Goal: Transaction & Acquisition: Purchase product/service

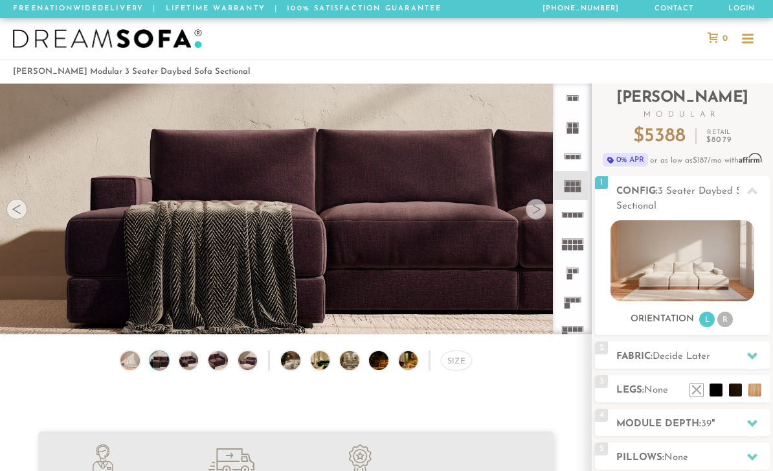
click at [530, 215] on div at bounding box center [536, 209] width 21 height 21
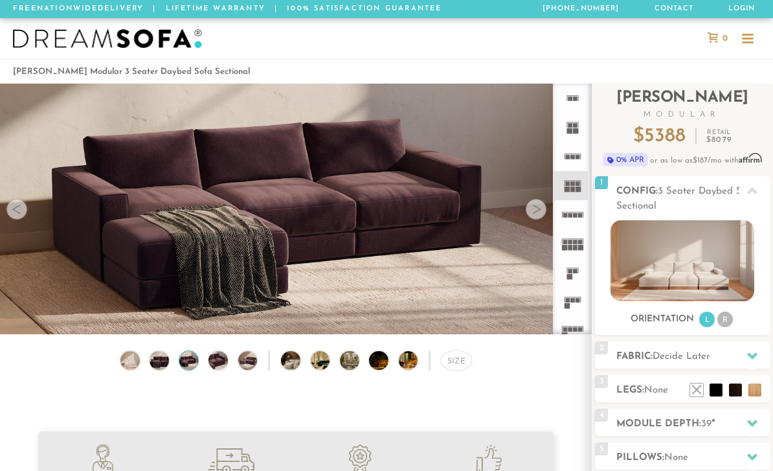
click at [537, 218] on div at bounding box center [536, 209] width 21 height 21
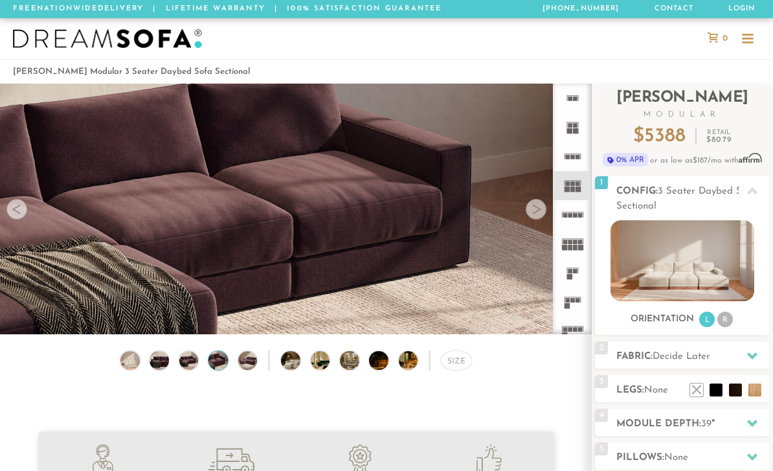
click at [534, 215] on div at bounding box center [536, 209] width 21 height 21
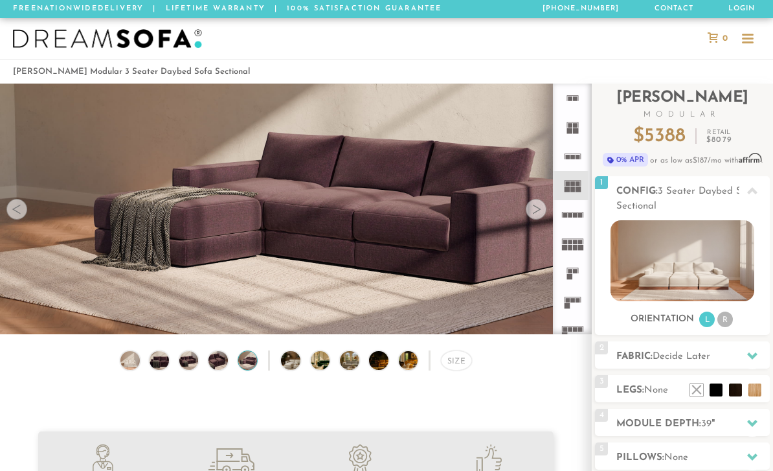
click at [537, 219] on div at bounding box center [536, 209] width 21 height 21
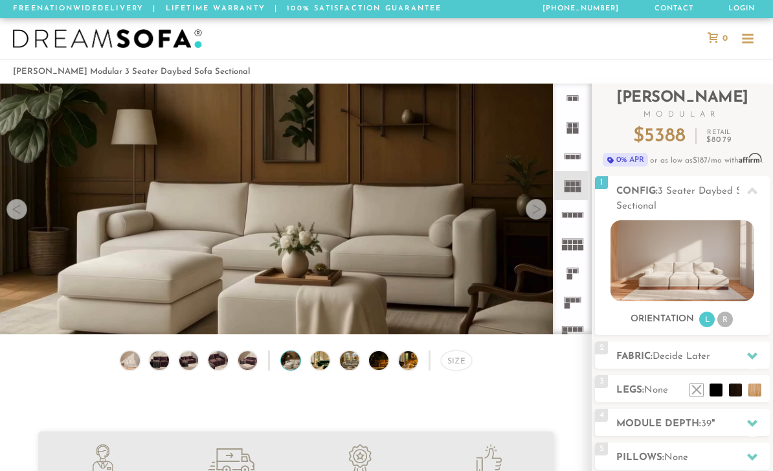
click at [537, 221] on video at bounding box center [296, 202] width 592 height 333
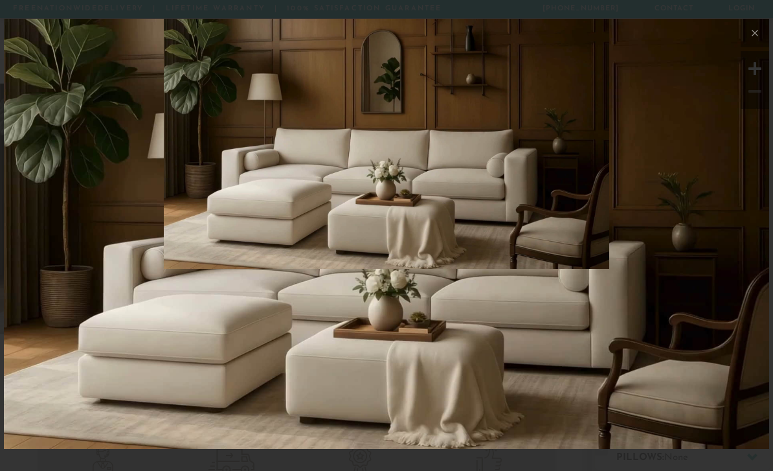
click at [755, 36] on icon at bounding box center [755, 33] width 16 height 16
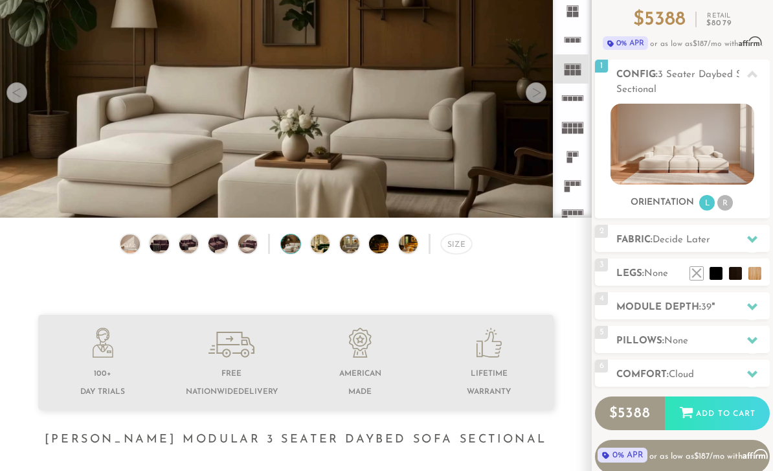
scroll to position [116, 0]
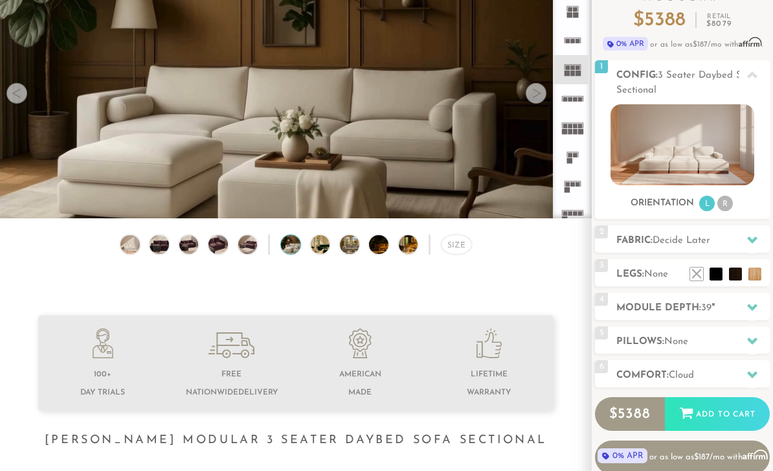
click at [715, 278] on li at bounding box center [715, 273] width 13 height 13
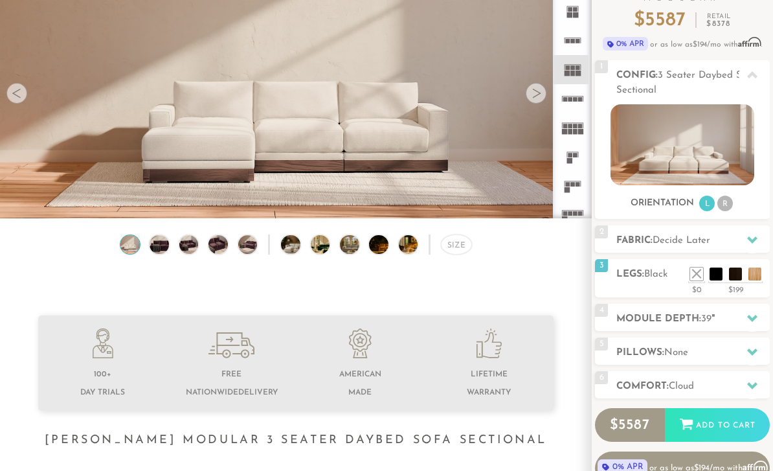
click at [735, 276] on li at bounding box center [735, 273] width 13 height 13
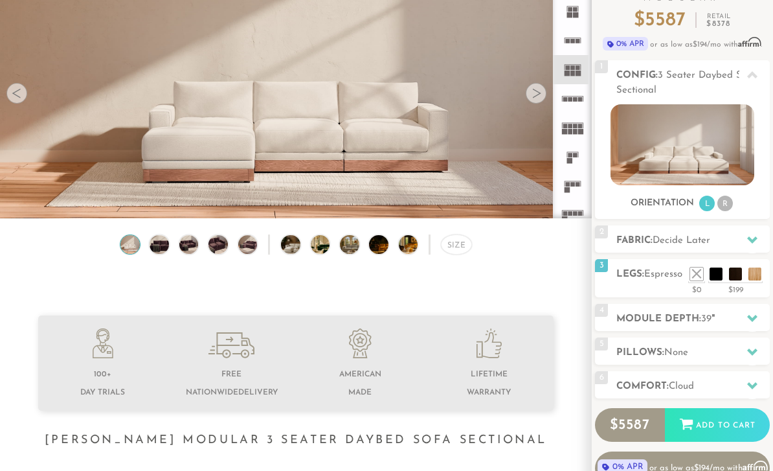
scroll to position [111, 0]
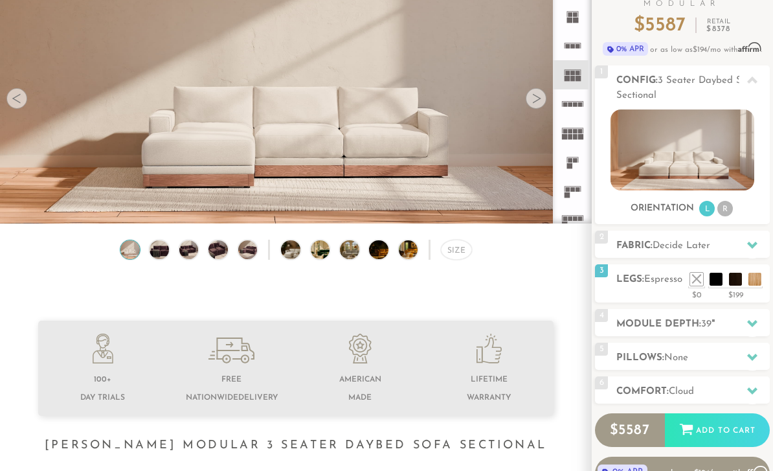
click at [697, 284] on li at bounding box center [696, 279] width 13 height 13
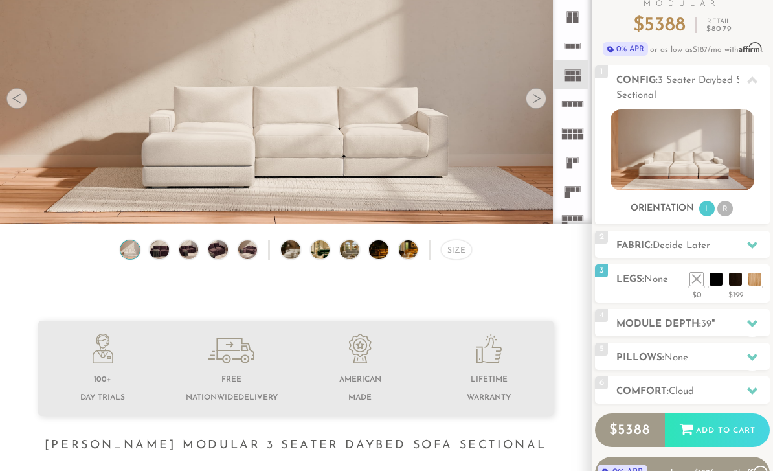
click at [706, 357] on h2 "Pillows: None" at bounding box center [692, 357] width 153 height 15
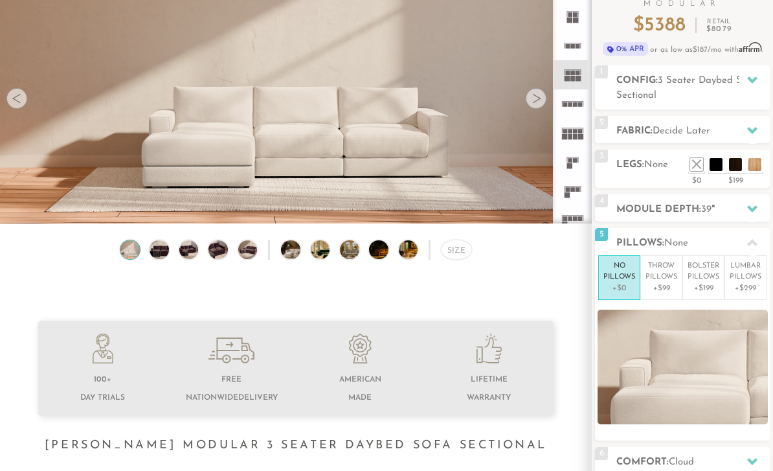
click at [709, 278] on p "Bolster Pillows" at bounding box center [703, 271] width 32 height 21
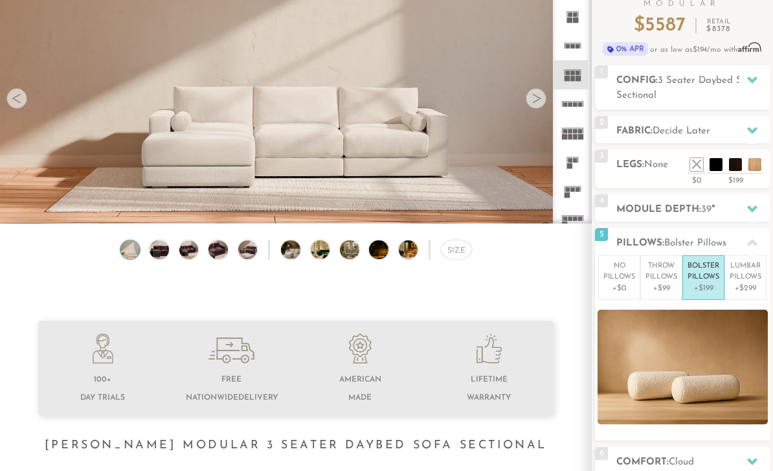
click at [746, 277] on p "Lumbar Pillows" at bounding box center [746, 271] width 32 height 21
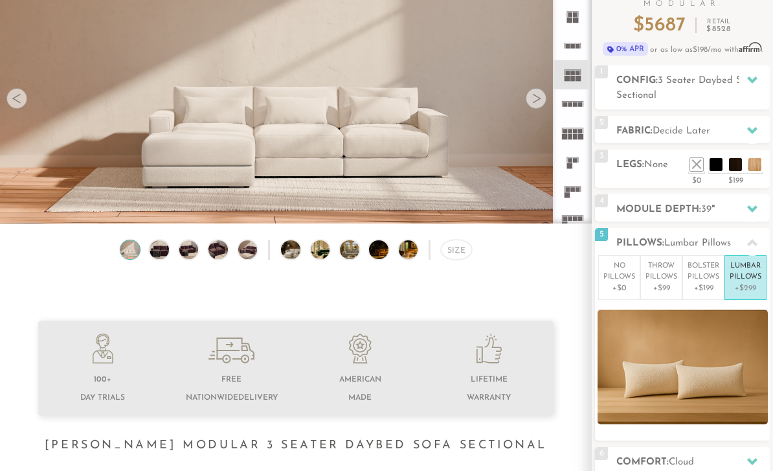
click at [664, 277] on p "Throw Pillows" at bounding box center [661, 271] width 32 height 21
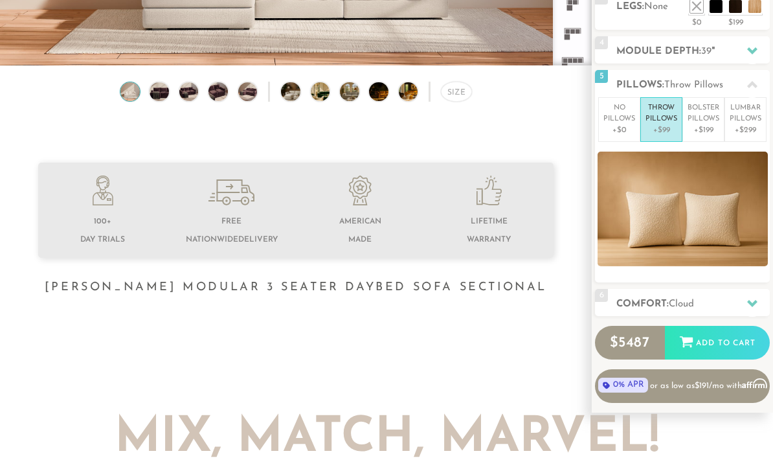
scroll to position [271, 0]
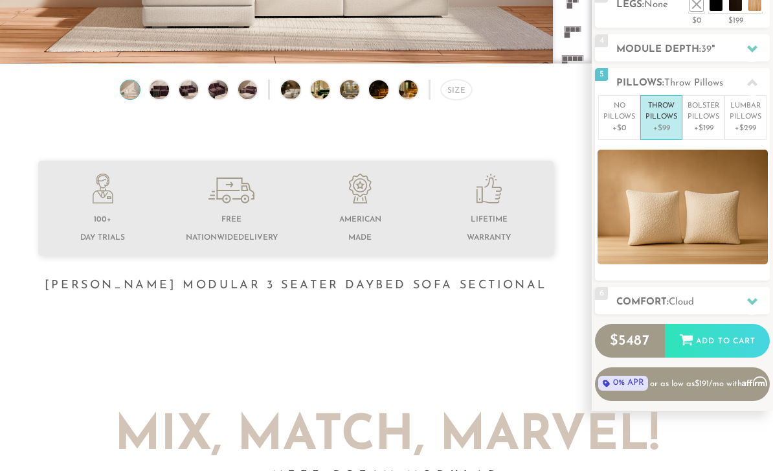
click at [700, 301] on h2 "Comfort: the Cloud" at bounding box center [692, 302] width 153 height 15
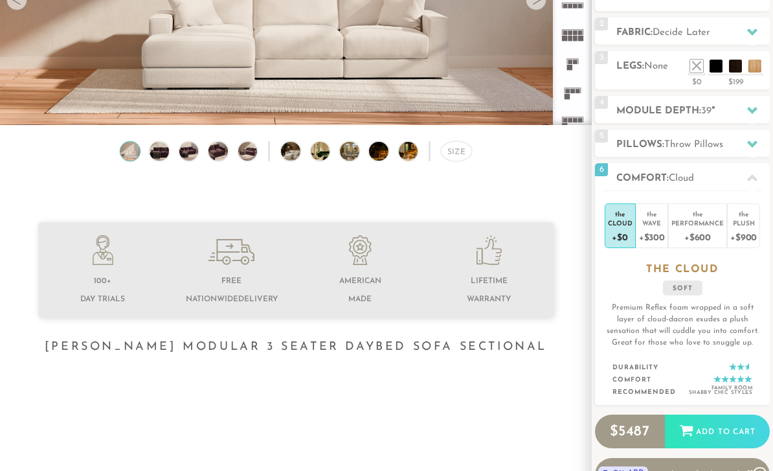
scroll to position [205, 0]
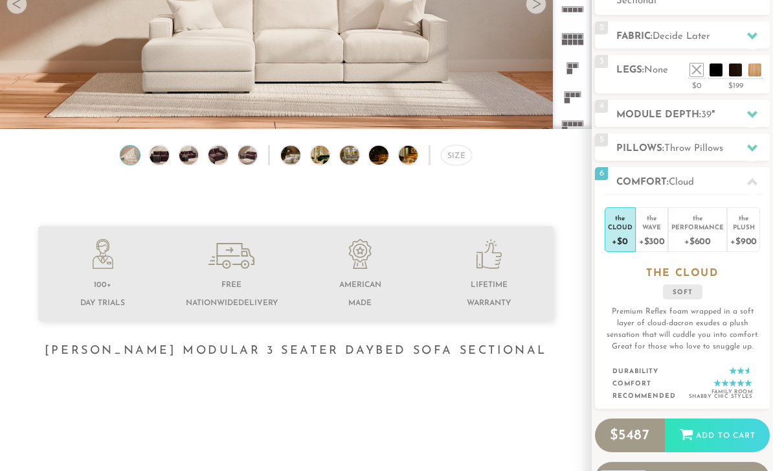
click at [647, 230] on div "Wave" at bounding box center [652, 226] width 26 height 9
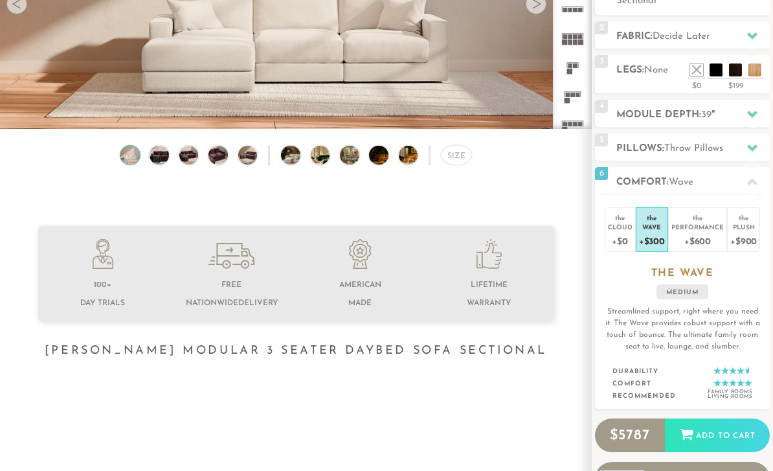
click at [695, 232] on div "+$600" at bounding box center [697, 240] width 52 height 19
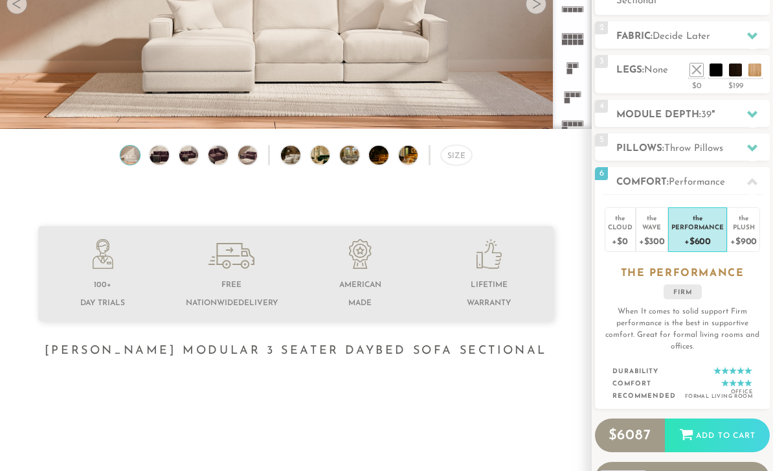
click at [748, 229] on div "Plush" at bounding box center [743, 226] width 27 height 9
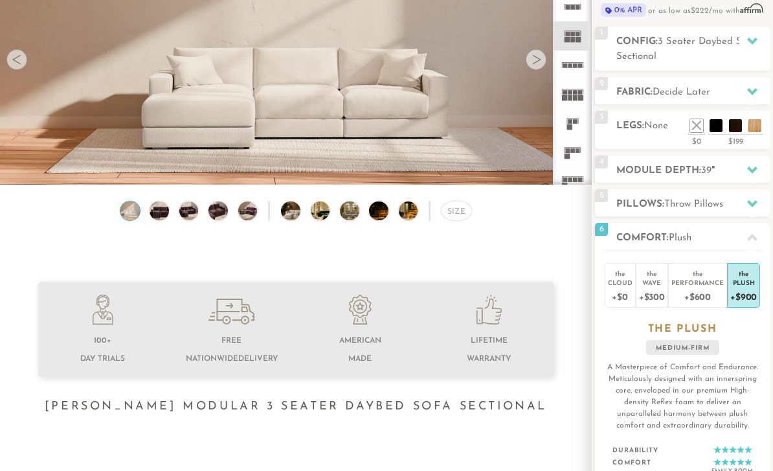
scroll to position [140, 0]
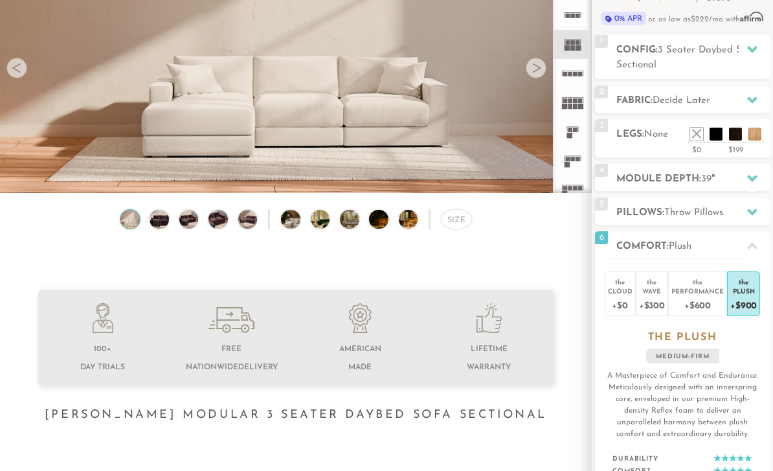
click at [647, 137] on span "None" at bounding box center [656, 135] width 24 height 10
click at [744, 98] on div at bounding box center [752, 100] width 27 height 27
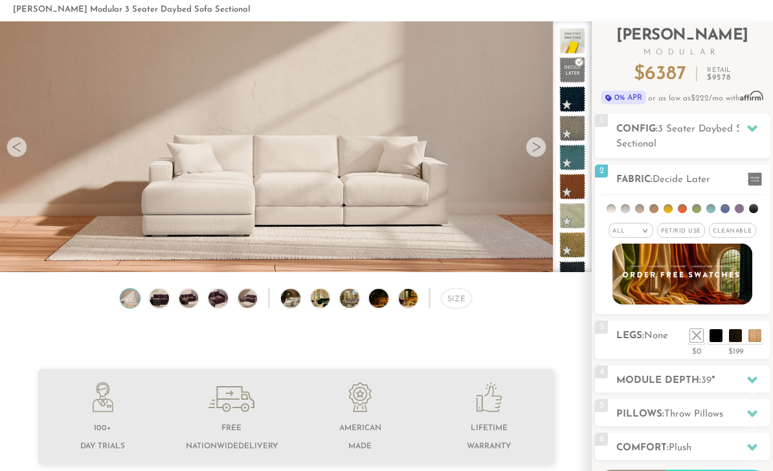
scroll to position [61, 0]
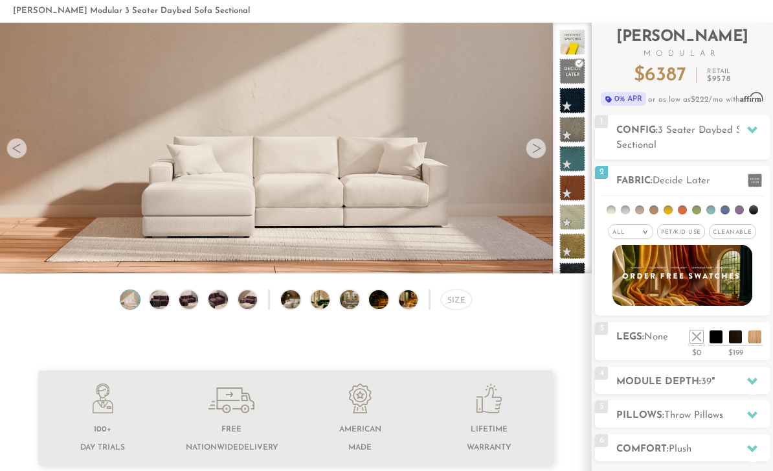
click at [729, 140] on h2 "Config: 3 Seater Daybed Sofa Sectional" at bounding box center [692, 138] width 153 height 30
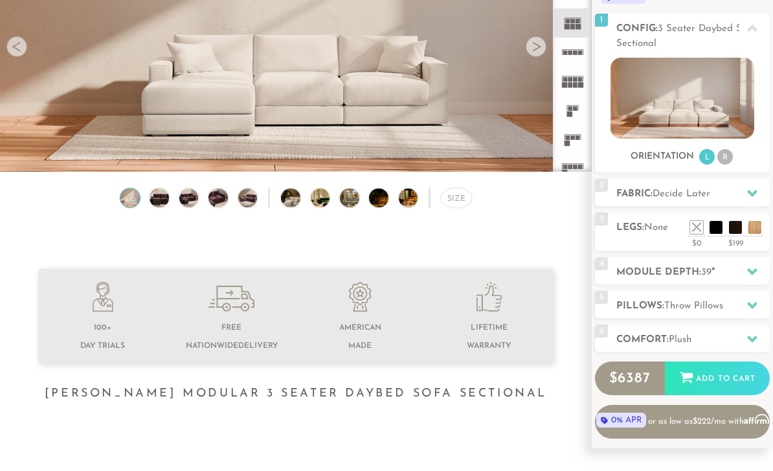
click at [730, 164] on li "R" at bounding box center [725, 158] width 16 height 16
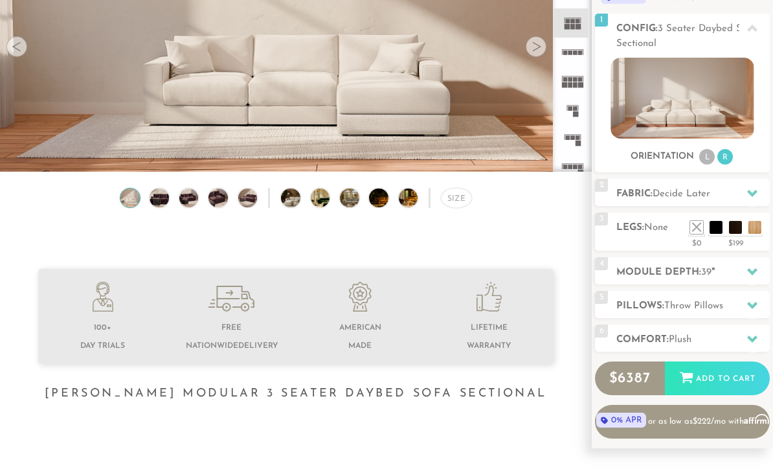
click at [708, 164] on li "L" at bounding box center [707, 157] width 16 height 16
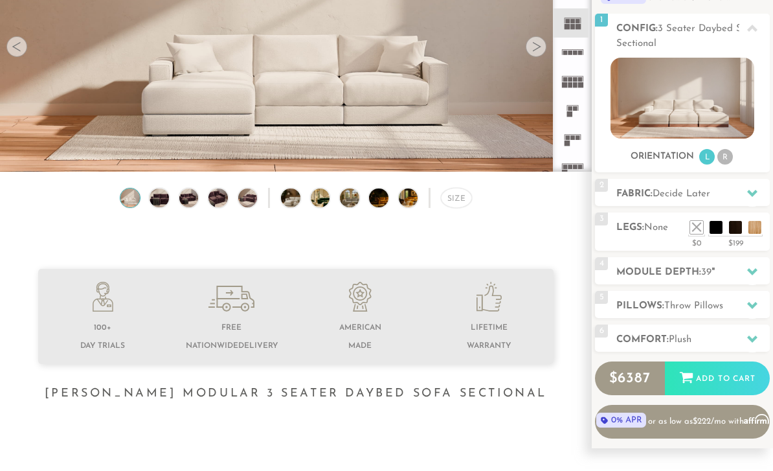
click at [729, 161] on li "R" at bounding box center [725, 157] width 16 height 16
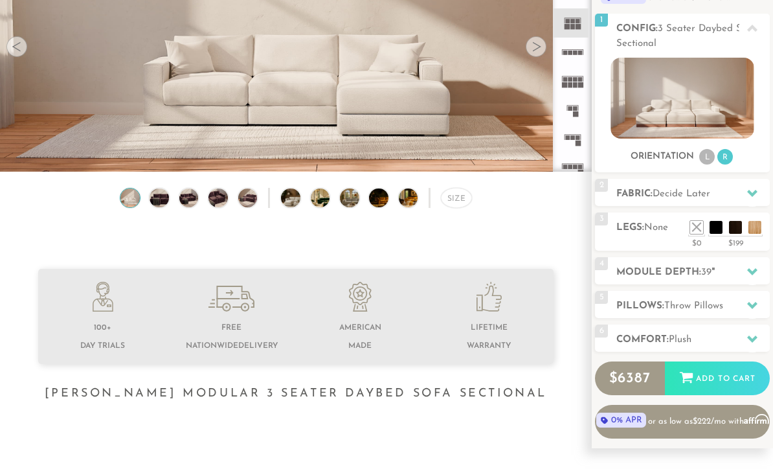
click at [702, 162] on li "L" at bounding box center [707, 157] width 16 height 16
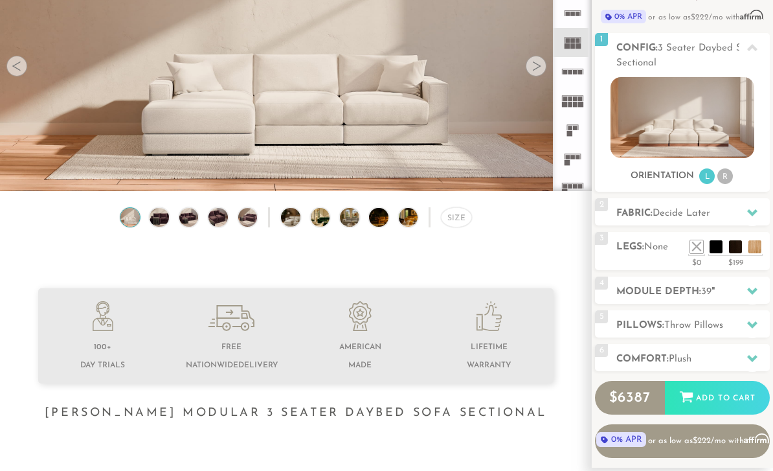
scroll to position [143, 0]
click at [702, 212] on span "Decide Later" at bounding box center [682, 213] width 58 height 10
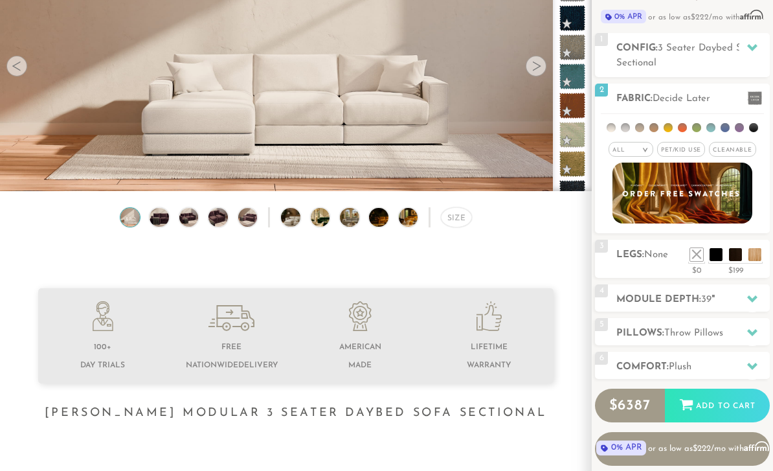
click at [655, 129] on li at bounding box center [653, 127] width 9 height 9
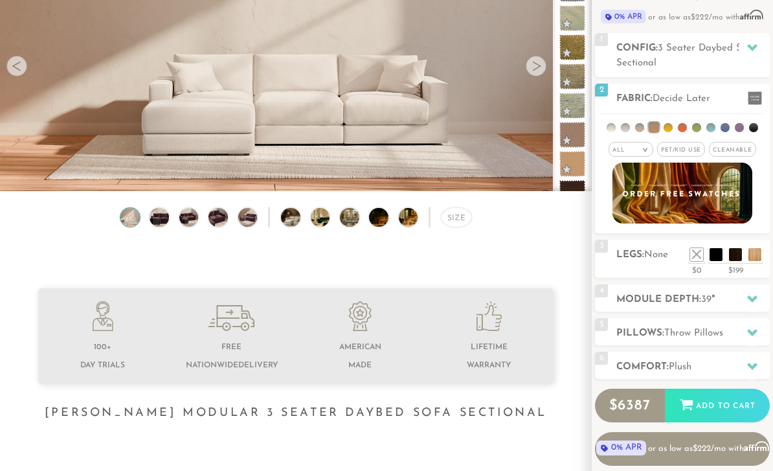
scroll to position [139, 0]
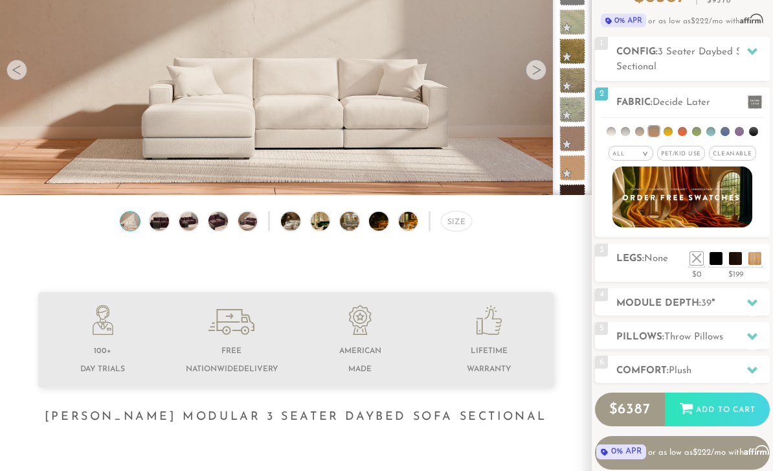
click at [728, 133] on li at bounding box center [724, 131] width 9 height 9
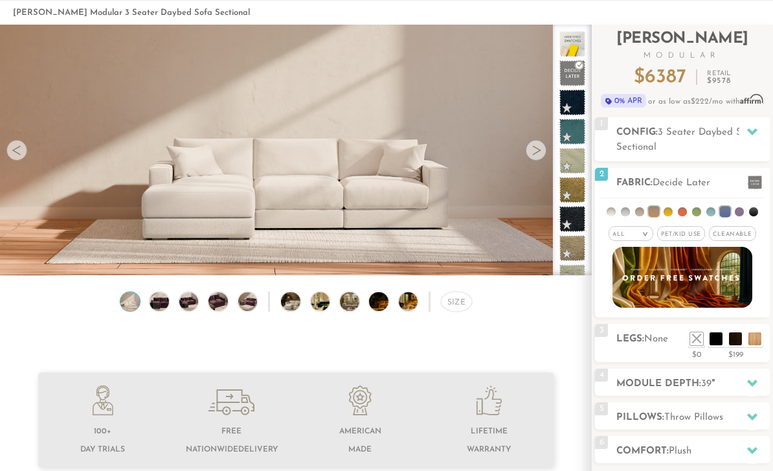
scroll to position [59, 0]
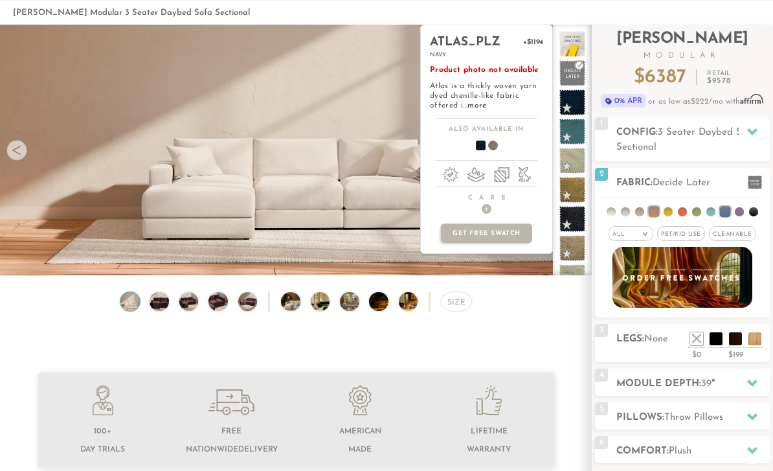
click at [482, 147] on span at bounding box center [476, 148] width 50 height 48
click at [477, 148] on span at bounding box center [476, 148] width 50 height 48
click at [482, 147] on span at bounding box center [476, 148] width 50 height 48
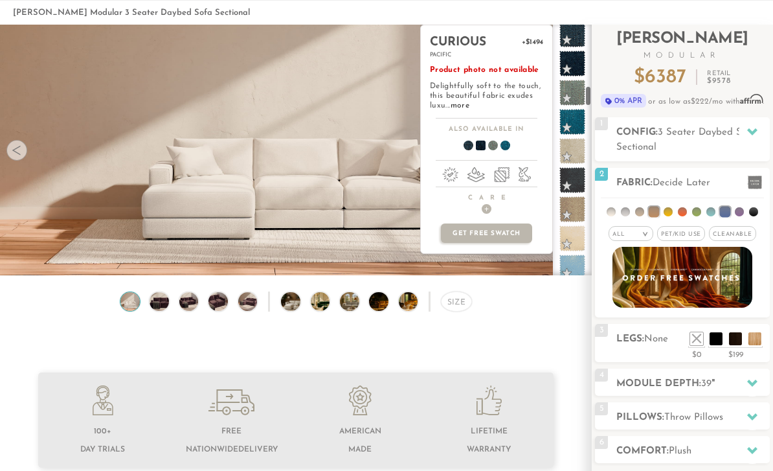
scroll to position [739, 0]
click at [731, 236] on span "Cleanable x" at bounding box center [732, 233] width 47 height 15
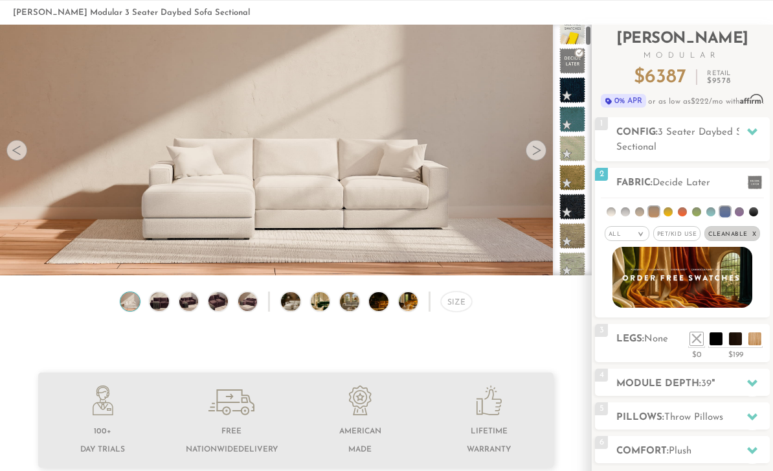
scroll to position [5, 0]
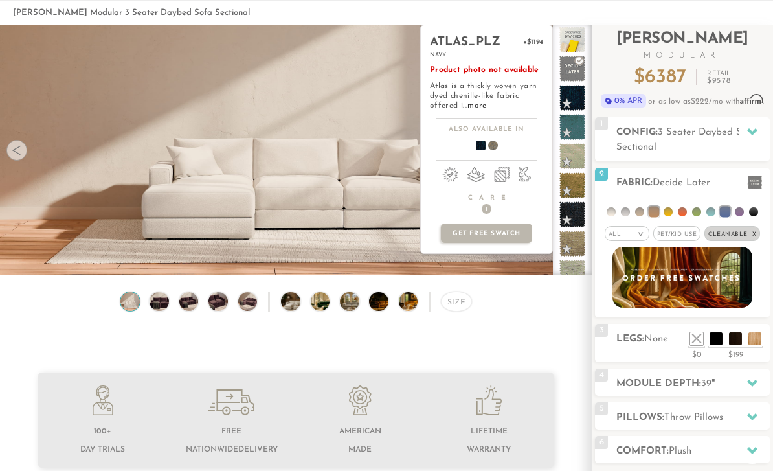
click at [485, 142] on span at bounding box center [476, 148] width 50 height 48
click at [769, 276] on div at bounding box center [682, 277] width 175 height 61
click at [561, 108] on span at bounding box center [572, 98] width 26 height 26
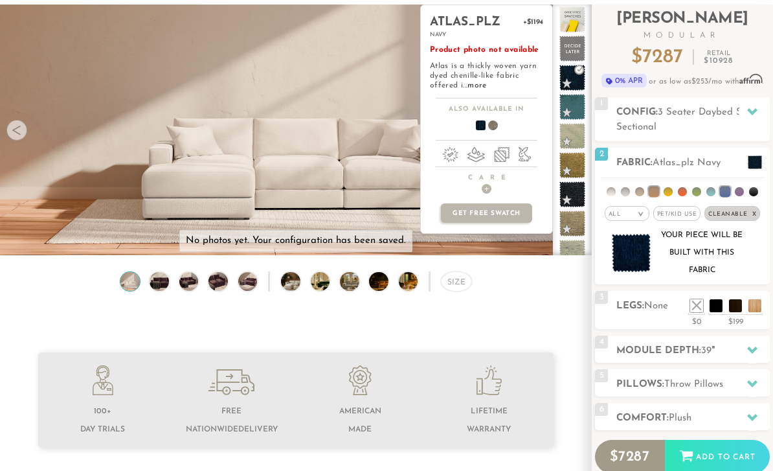
scroll to position [85, 0]
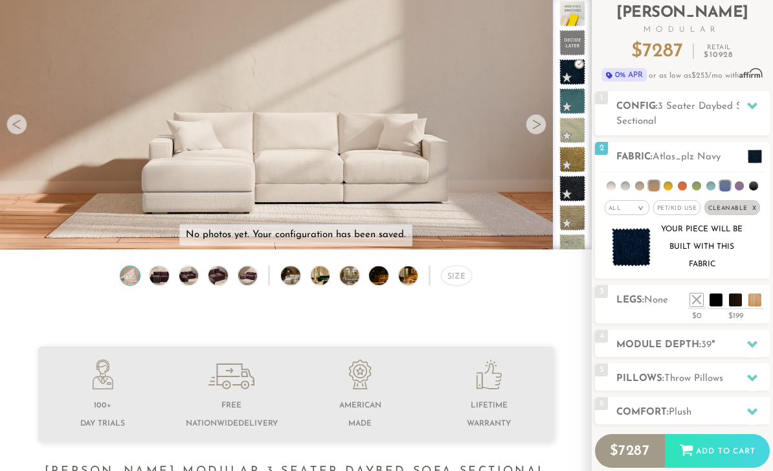
click at [737, 306] on li at bounding box center [735, 299] width 13 height 13
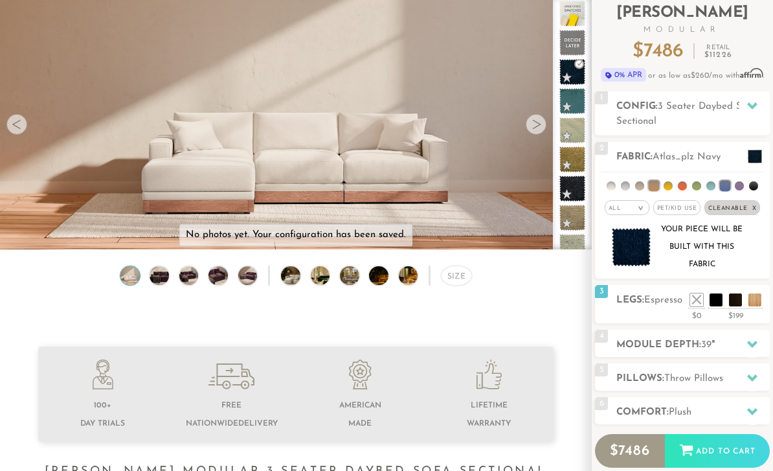
click at [758, 303] on li at bounding box center [754, 299] width 13 height 13
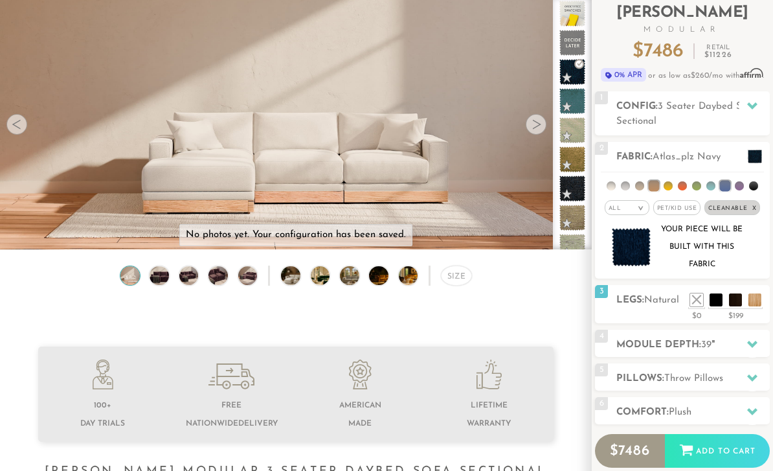
click at [662, 312] on div "3 Legs: Natural $0 $199 Nailheads:" at bounding box center [682, 304] width 175 height 38
click at [738, 302] on li at bounding box center [735, 299] width 13 height 13
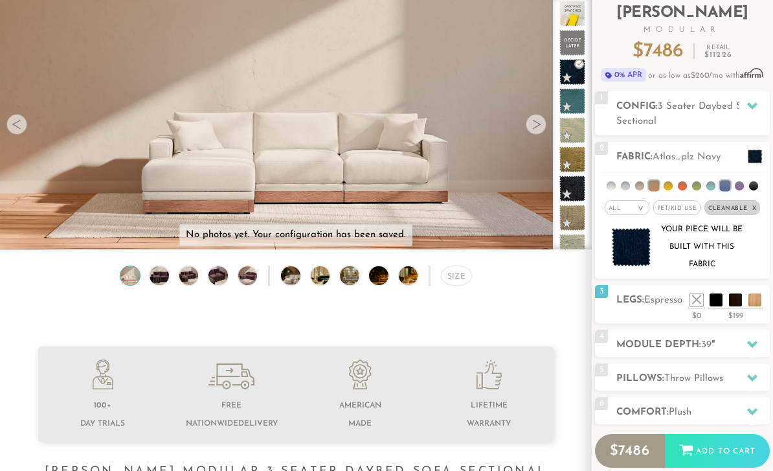
click at [729, 293] on li at bounding box center [735, 299] width 13 height 13
click at [653, 315] on div "3 Legs: Espresso $0 $199 Nailheads:" at bounding box center [682, 304] width 175 height 38
click at [714, 306] on li at bounding box center [715, 299] width 13 height 13
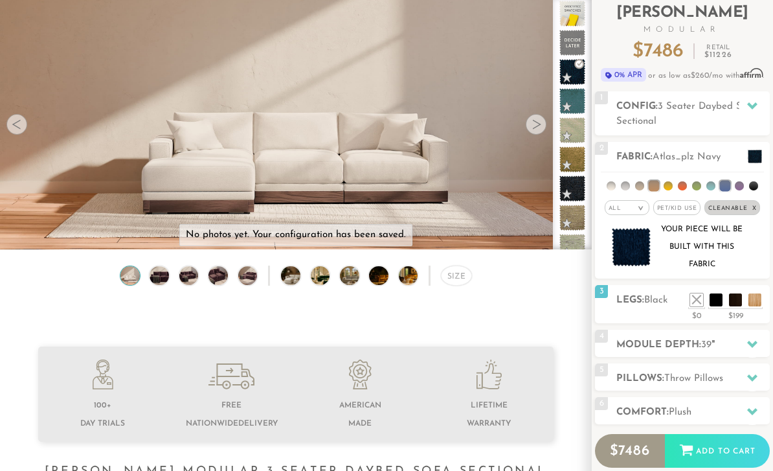
click at [635, 317] on div "3 Legs: Black $0 $199 Nailheads:" at bounding box center [682, 304] width 175 height 38
click at [737, 301] on li at bounding box center [735, 299] width 13 height 13
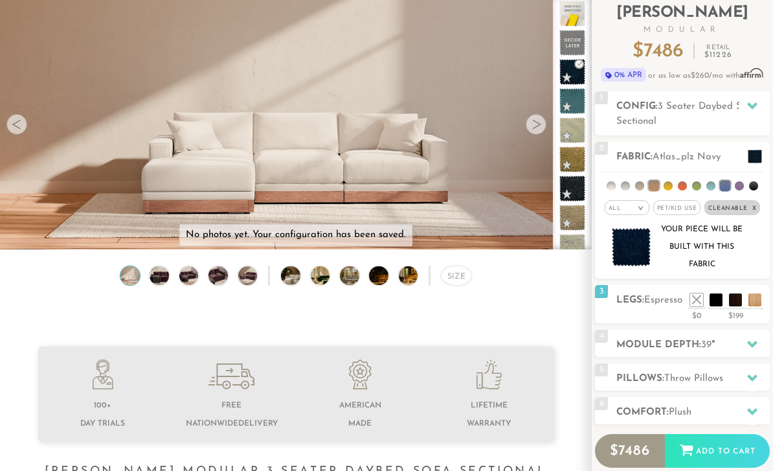
click at [729, 293] on li at bounding box center [735, 299] width 13 height 13
click at [733, 293] on li at bounding box center [735, 299] width 13 height 13
click at [648, 320] on div "3 Legs: Espresso $0 $199 Nailheads:" at bounding box center [682, 304] width 175 height 38
click at [737, 305] on li at bounding box center [735, 299] width 13 height 13
click at [729, 293] on li at bounding box center [735, 299] width 13 height 13
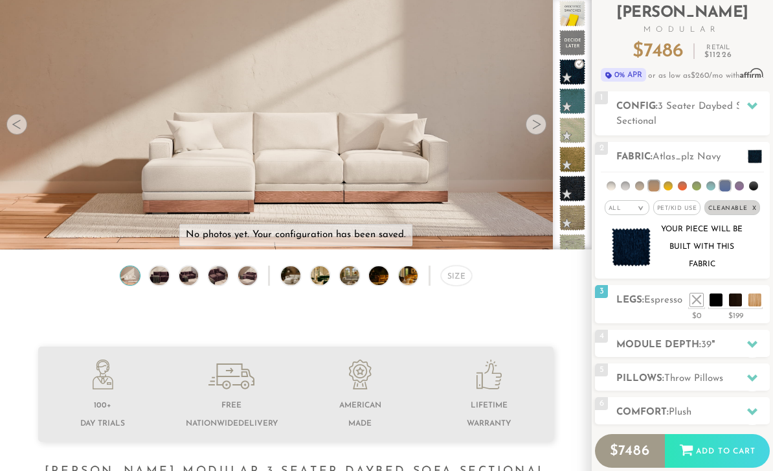
click at [735, 323] on div "3 Legs: Espresso $0 $199 Nailheads:" at bounding box center [682, 304] width 175 height 38
click at [732, 321] on div "$0 $199" at bounding box center [729, 314] width 82 height 13
click at [741, 318] on div "$199" at bounding box center [735, 314] width 54 height 12
click at [700, 184] on li at bounding box center [696, 185] width 9 height 9
click at [614, 187] on li at bounding box center [611, 185] width 9 height 9
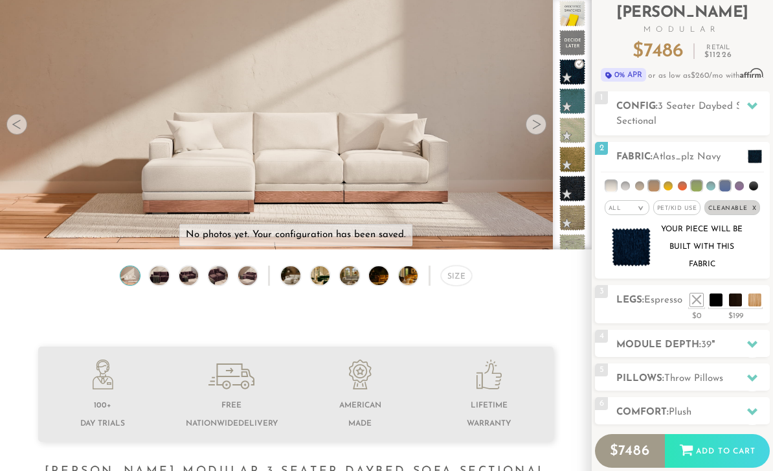
click at [611, 190] on li at bounding box center [611, 186] width 11 height 11
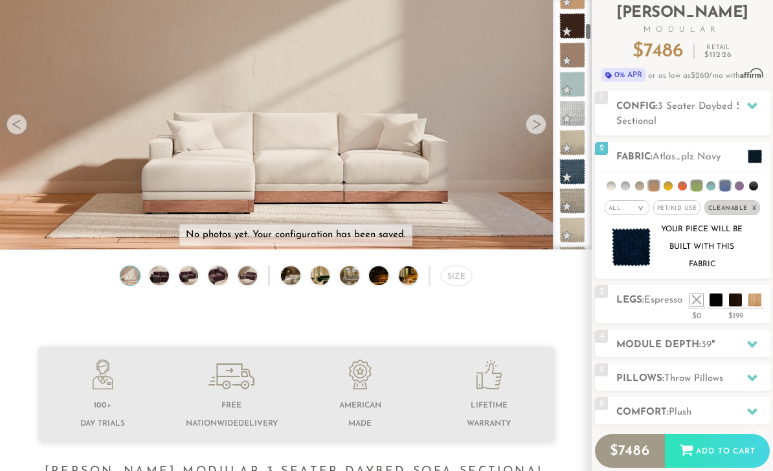
scroll to position [348, 0]
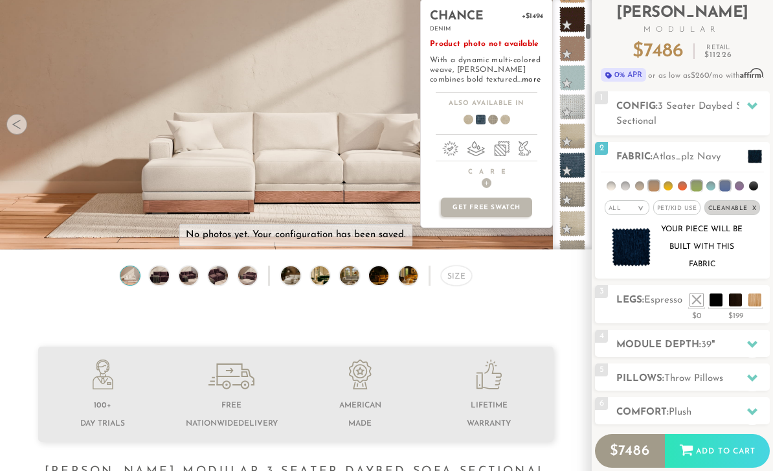
click at [579, 165] on span at bounding box center [572, 165] width 26 height 26
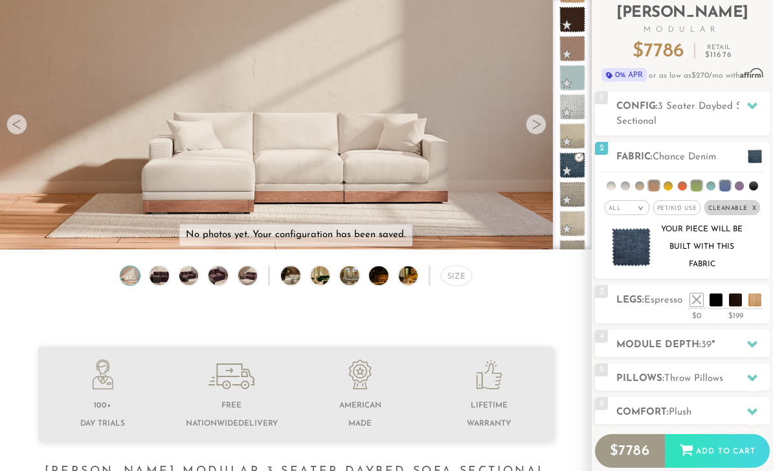
click at [733, 306] on li at bounding box center [735, 299] width 13 height 13
click at [728, 307] on h2 "Legs: Espresso" at bounding box center [692, 300] width 153 height 15
click at [736, 323] on div "3 Legs: Espresso $0 $199 Nailheads:" at bounding box center [682, 304] width 175 height 38
click at [738, 326] on div "Introducing [PERSON_NAME] Modular $ 7786 Retail $ 11676 $ 7786 Retail $ 11676 0…" at bounding box center [682, 255] width 175 height 512
click at [741, 319] on div "$199" at bounding box center [735, 314] width 54 height 12
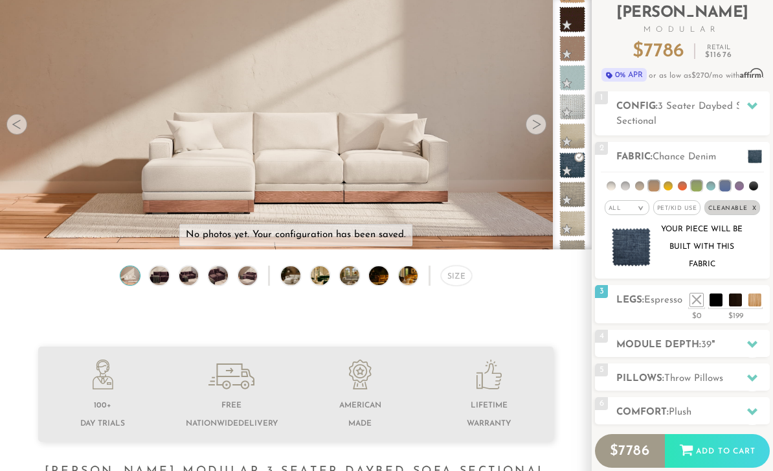
click at [731, 306] on li at bounding box center [735, 299] width 13 height 13
click at [741, 323] on div "3 Legs: Espresso $0 $199 Nailheads:" at bounding box center [682, 304] width 175 height 38
click at [737, 296] on li at bounding box center [735, 299] width 13 height 13
click at [752, 265] on div "Your piece will be built with this fabric" at bounding box center [682, 247] width 157 height 52
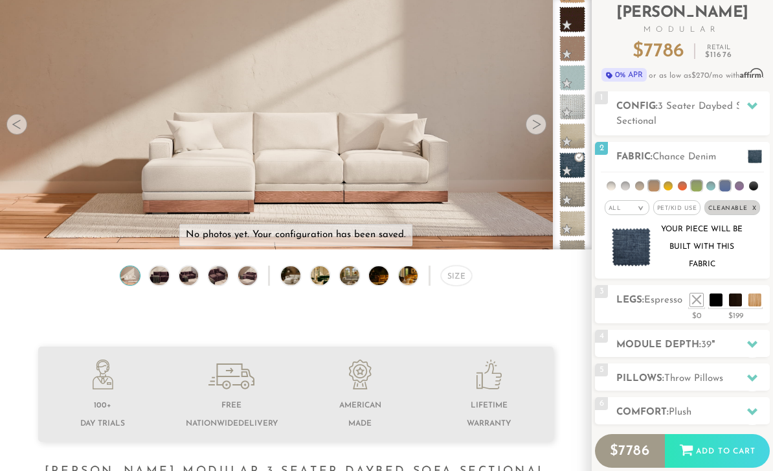
click at [759, 256] on div "Your piece will be built with this fabric" at bounding box center [682, 247] width 157 height 52
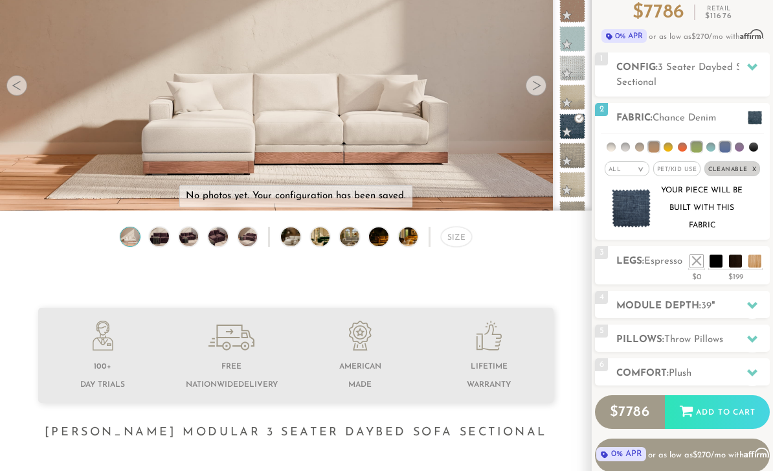
scroll to position [124, 0]
click at [708, 306] on span "39" at bounding box center [706, 306] width 10 height 10
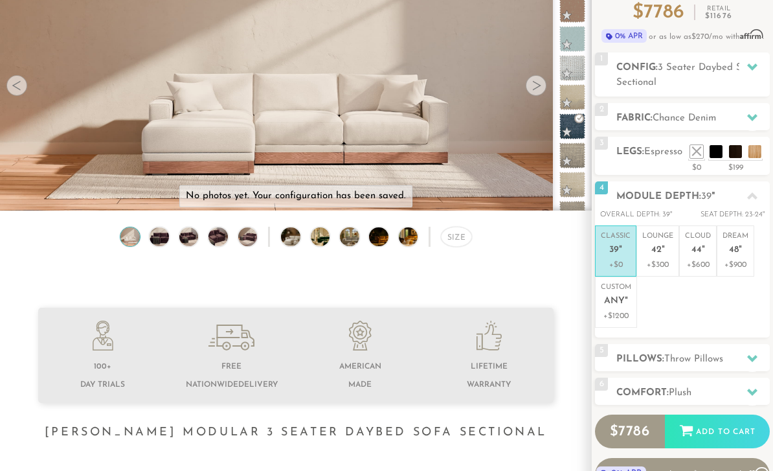
click at [717, 154] on li at bounding box center [715, 151] width 13 height 13
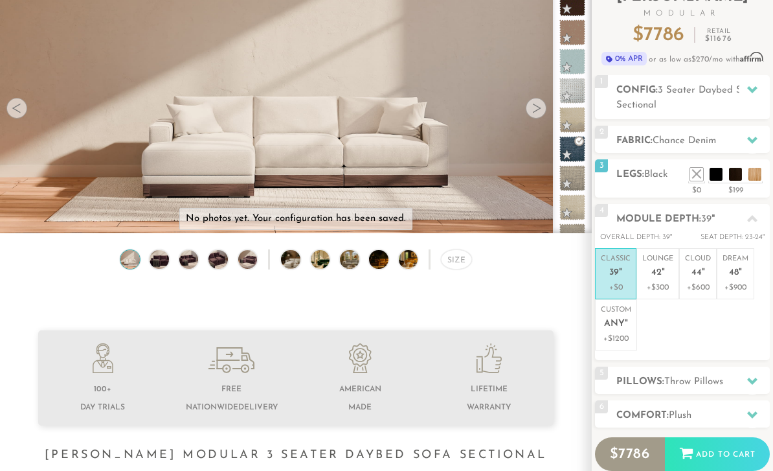
scroll to position [91, 0]
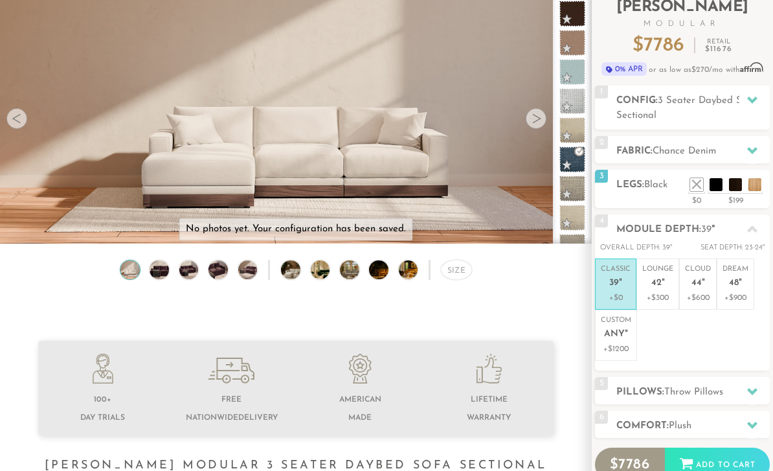
click at [731, 189] on li at bounding box center [735, 184] width 13 height 13
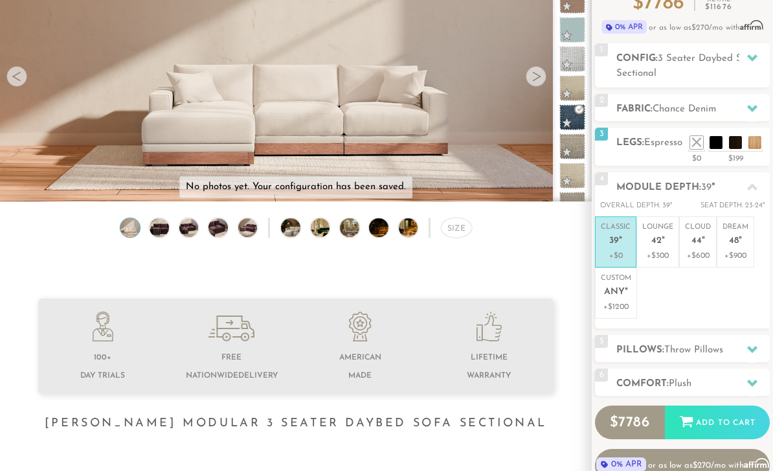
scroll to position [133, 0]
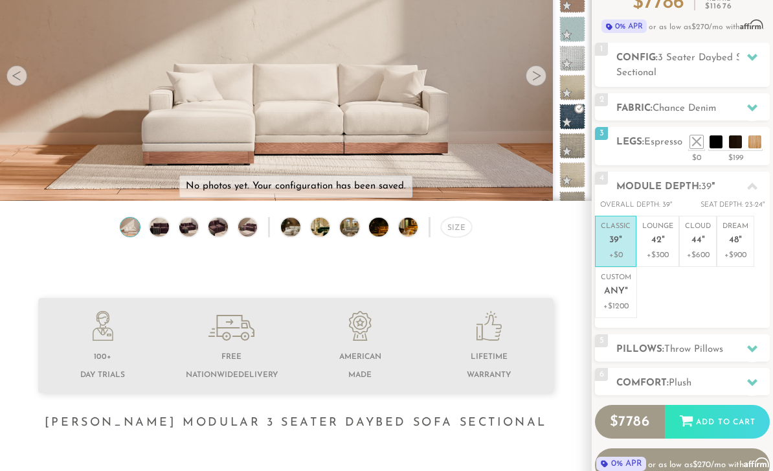
click at [659, 250] on p "+$300" at bounding box center [657, 256] width 31 height 12
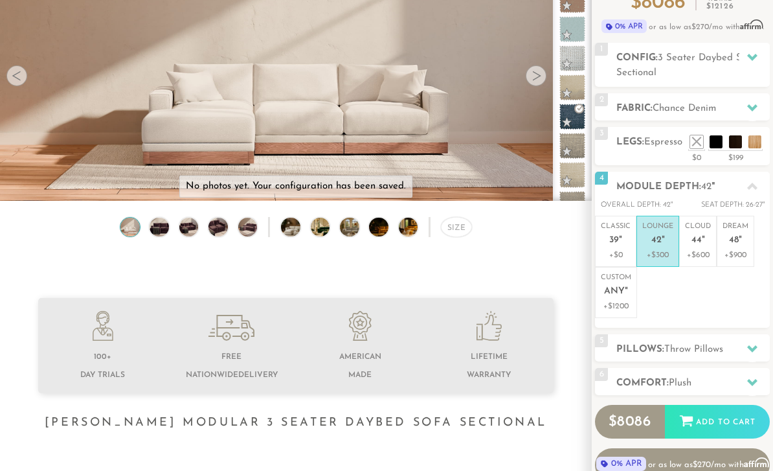
scroll to position [133, 0]
click at [697, 251] on p "+$600" at bounding box center [698, 255] width 26 height 12
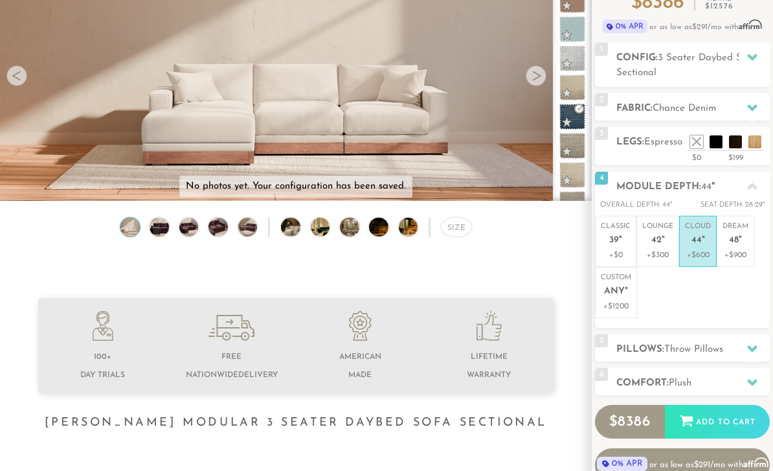
click at [739, 255] on p "+$900" at bounding box center [735, 255] width 26 height 12
click at [739, 245] on em """ at bounding box center [740, 240] width 3 height 11
click at [711, 297] on ul "Classic 39 " +$0 Lounge 42 " +$300 Cloud 44 " +$600 Dream 48 " +$900 Custom Any…" at bounding box center [682, 267] width 175 height 102
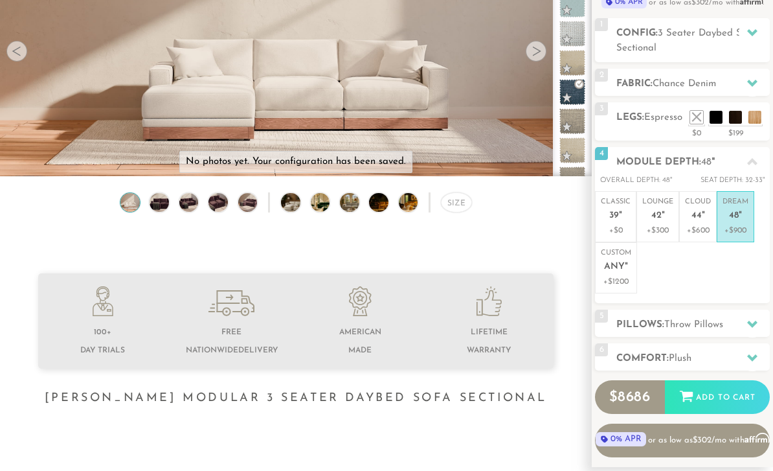
scroll to position [172, 0]
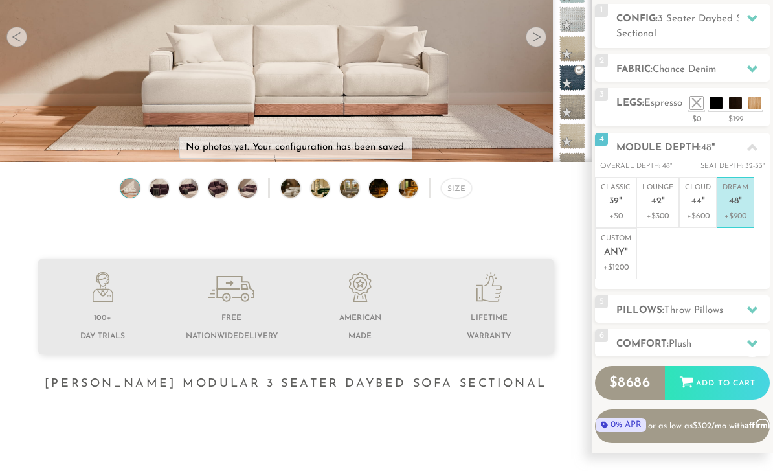
click at [707, 306] on span "Throw Pillows" at bounding box center [693, 311] width 59 height 10
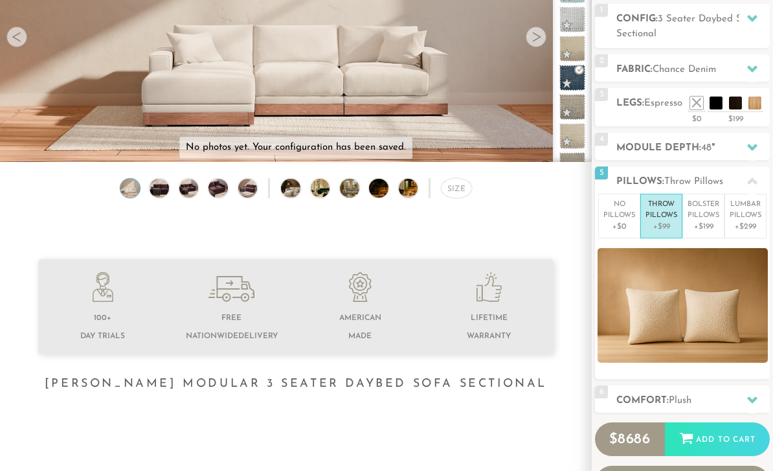
click at [749, 218] on p "Lumbar Pillows" at bounding box center [746, 209] width 32 height 21
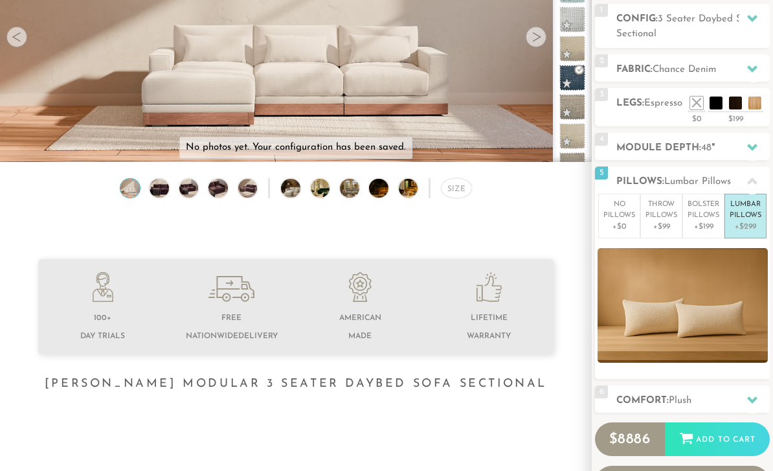
click at [705, 221] on p "+$199" at bounding box center [703, 227] width 32 height 12
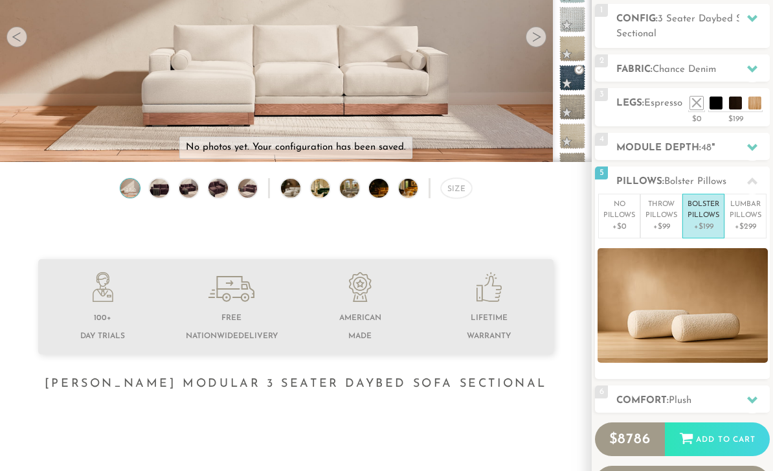
click at [749, 218] on p "Lumbar Pillows" at bounding box center [746, 209] width 32 height 21
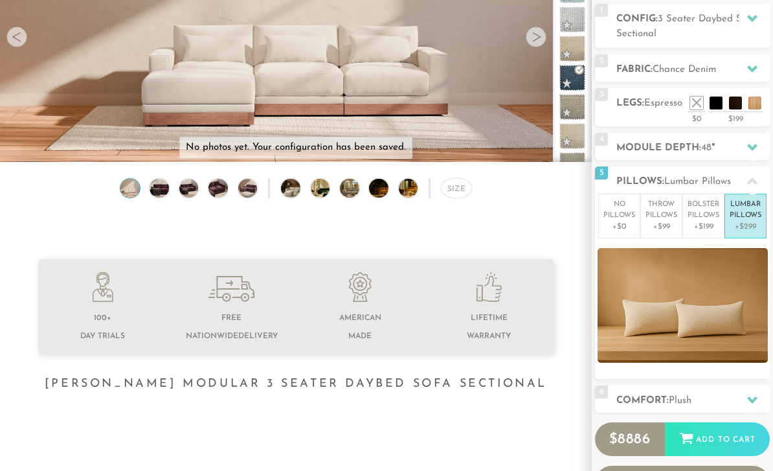
click at [702, 221] on p "+$199" at bounding box center [703, 227] width 32 height 12
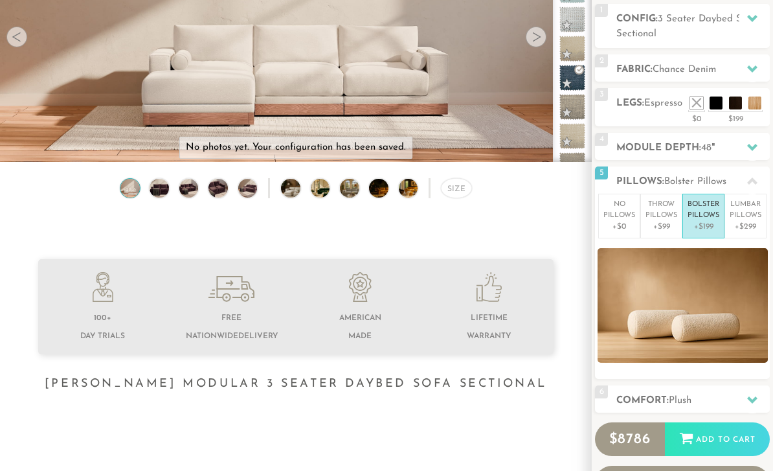
click at [663, 224] on p "+$99" at bounding box center [661, 227] width 32 height 12
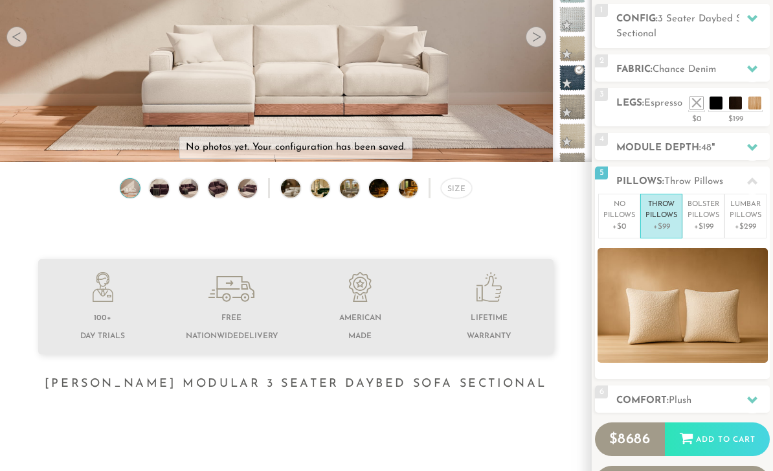
click at [746, 221] on p "+$299" at bounding box center [746, 227] width 32 height 12
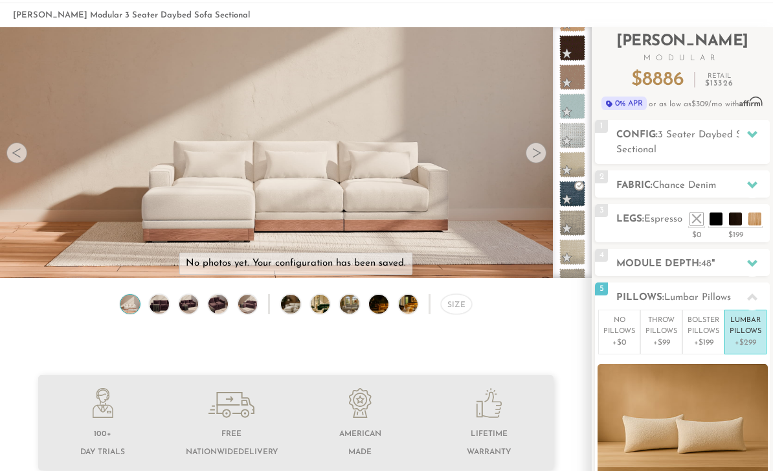
scroll to position [56, 0]
click at [744, 258] on div at bounding box center [752, 263] width 27 height 27
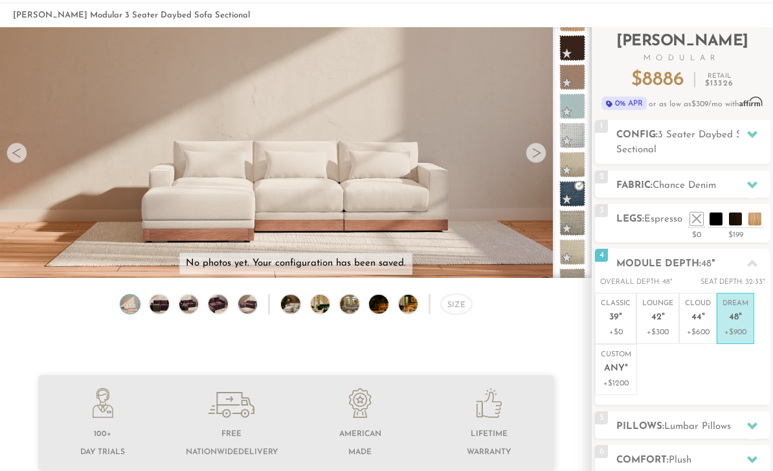
click at [662, 315] on em """ at bounding box center [663, 317] width 3 height 11
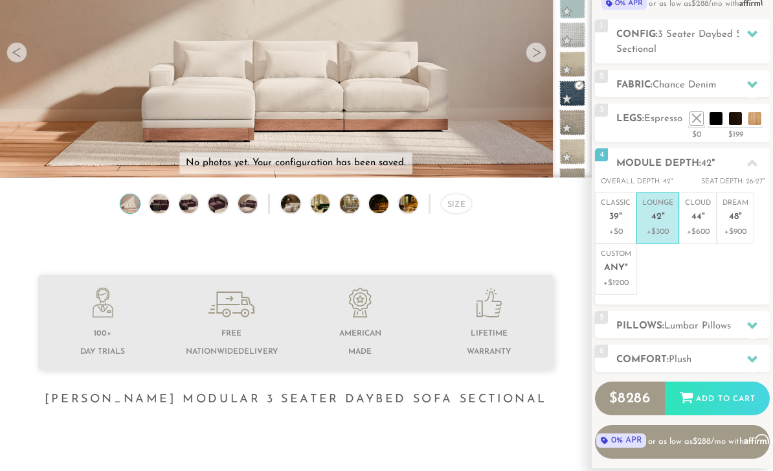
scroll to position [158, 0]
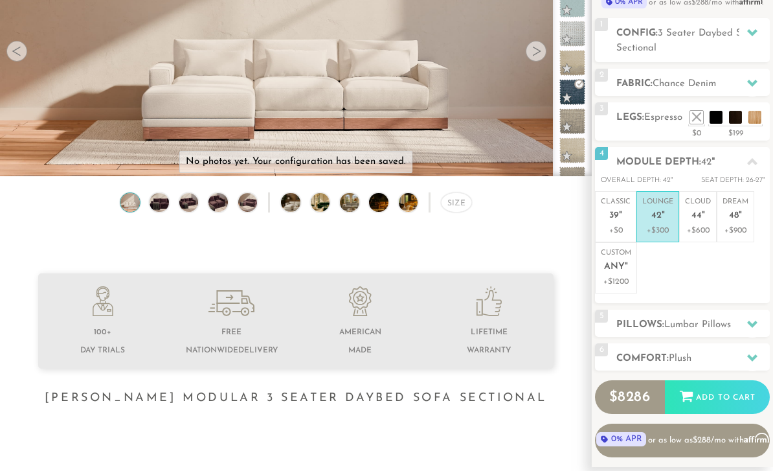
click at [652, 217] on span "42" at bounding box center [656, 215] width 10 height 11
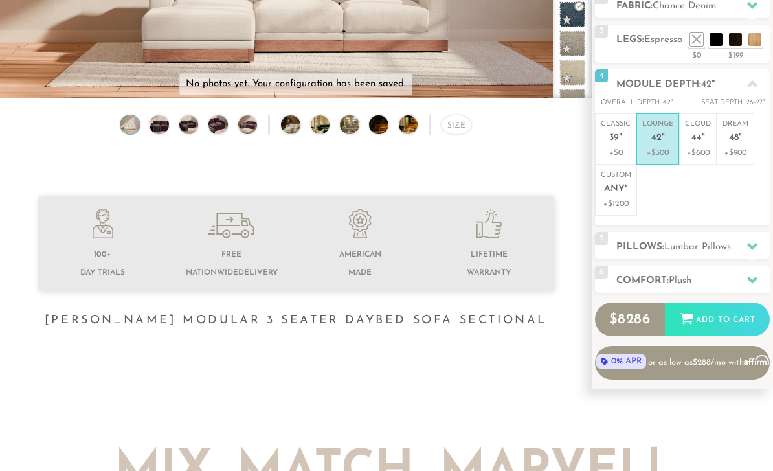
scroll to position [236, 0]
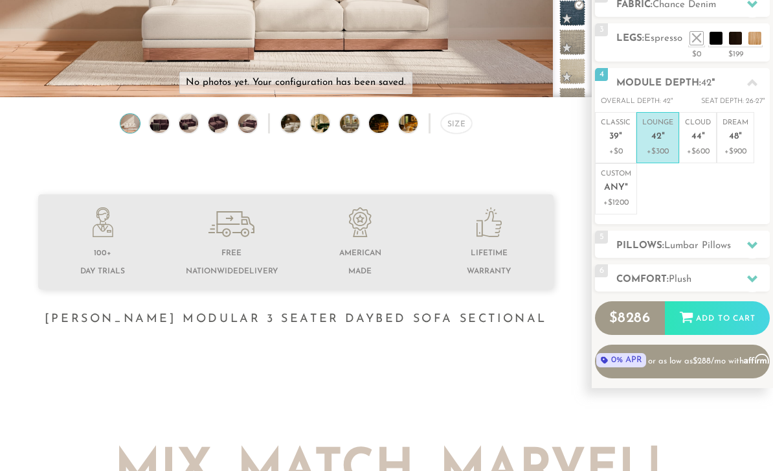
click at [715, 235] on div "5 Pillows: [MEDICAL_DATA] Pillows" at bounding box center [682, 244] width 175 height 27
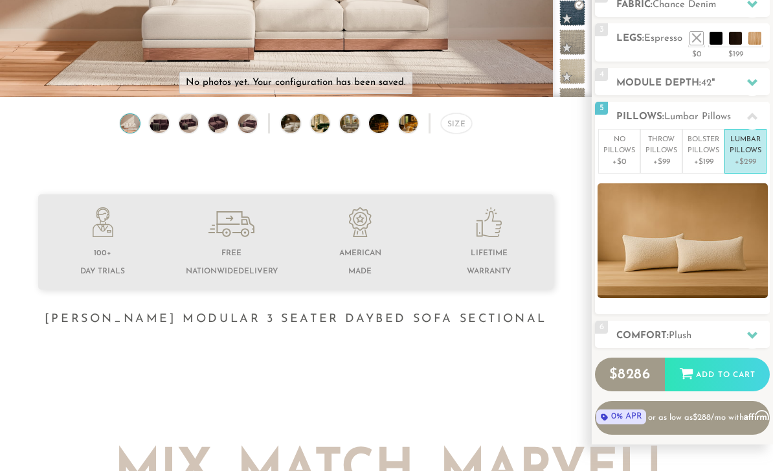
click at [748, 333] on icon at bounding box center [752, 334] width 10 height 10
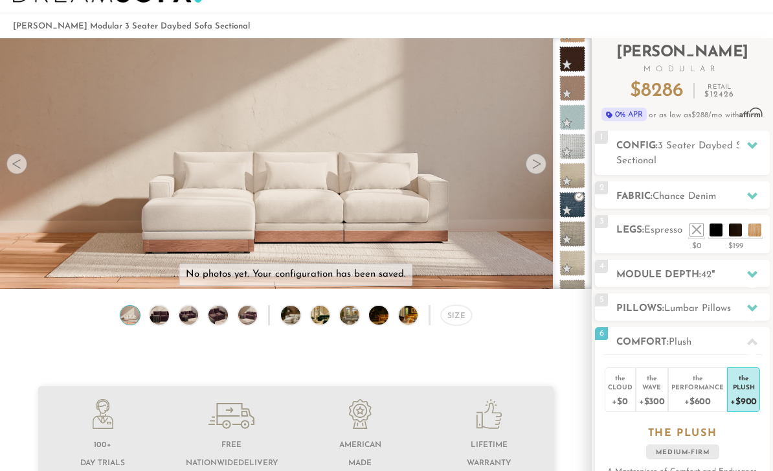
scroll to position [3, 0]
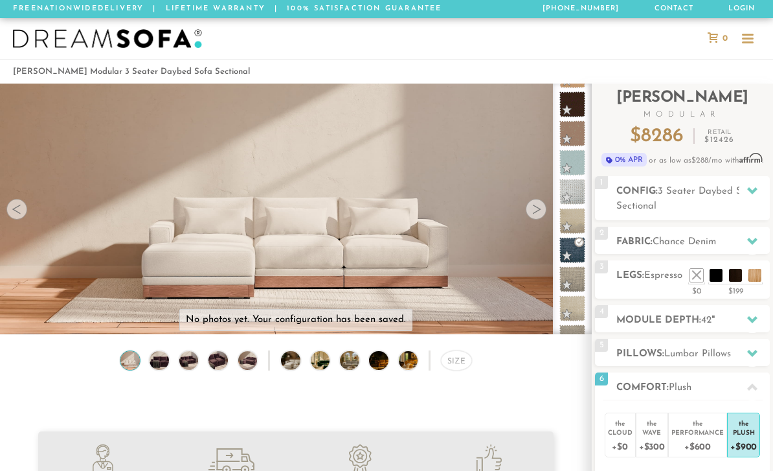
click at [748, 247] on div at bounding box center [752, 241] width 27 height 27
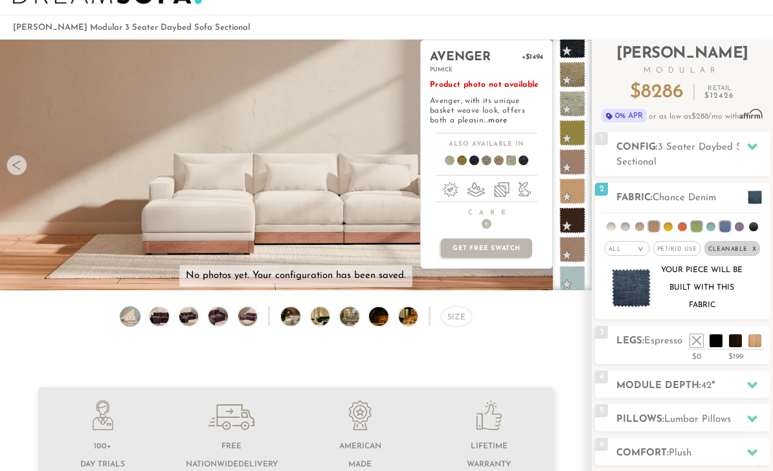
click at [575, 108] on span at bounding box center [572, 104] width 26 height 26
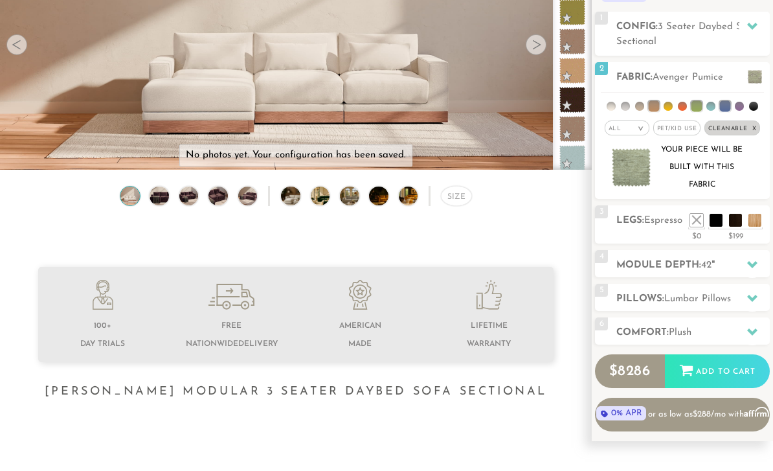
click at [752, 267] on icon at bounding box center [752, 264] width 10 height 7
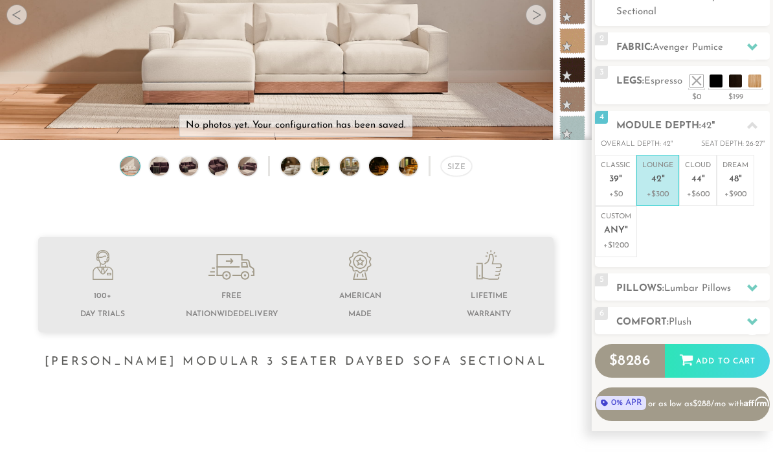
click at [614, 186] on p "Classic 39 "" at bounding box center [616, 175] width 30 height 28
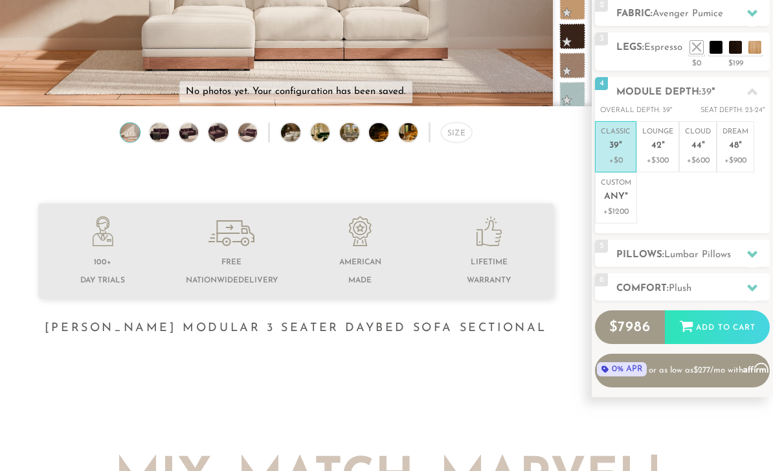
click at [748, 255] on icon at bounding box center [752, 254] width 10 height 10
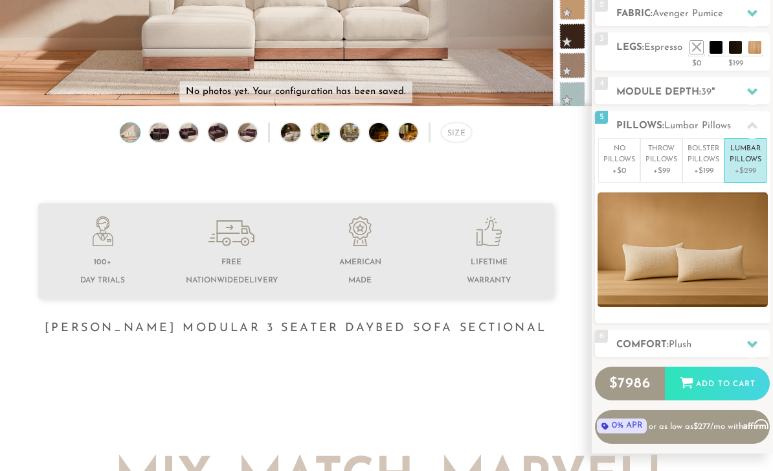
click at [623, 175] on p "+$0" at bounding box center [619, 171] width 32 height 12
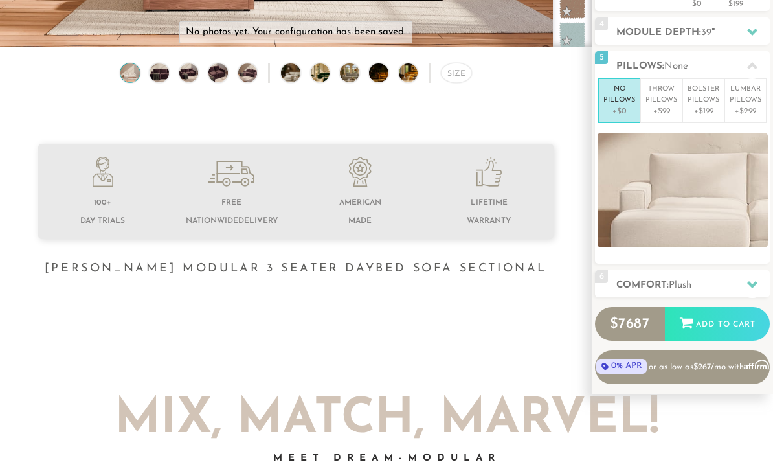
click at [752, 289] on div at bounding box center [752, 285] width 27 height 27
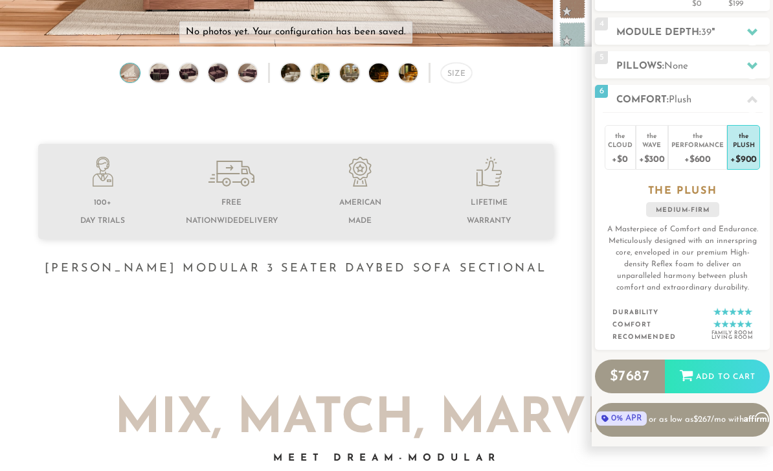
click at [621, 160] on div "+$0" at bounding box center [620, 158] width 25 height 19
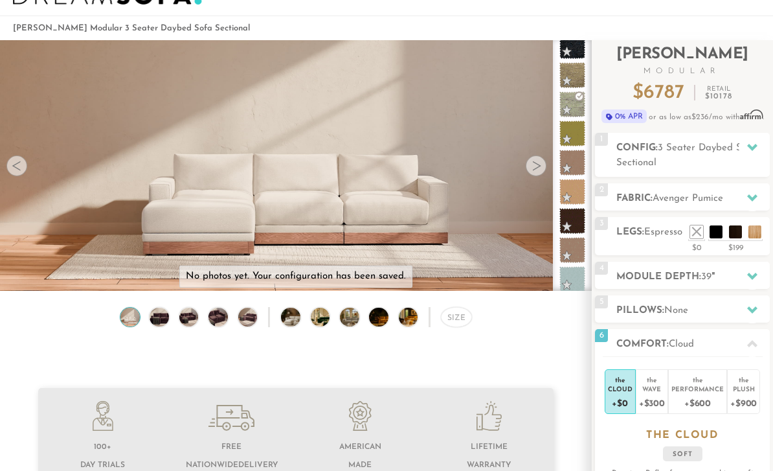
click at [693, 238] on li at bounding box center [696, 231] width 13 height 13
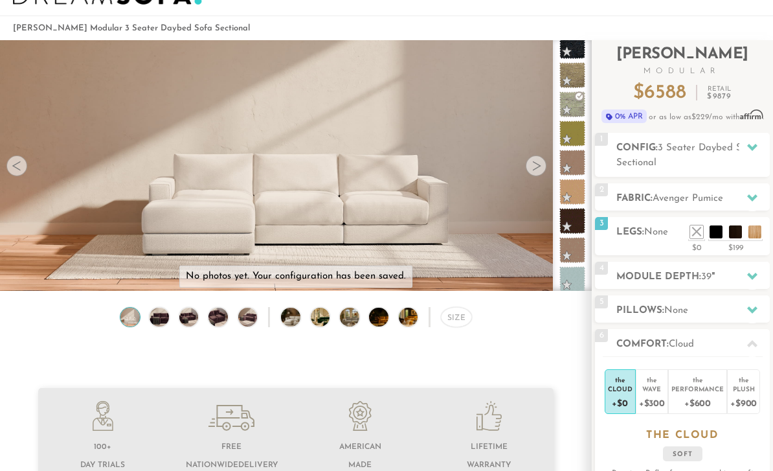
click at [737, 166] on h2 "Config: 3 Seater Daybed Sofa Sectional" at bounding box center [692, 155] width 153 height 30
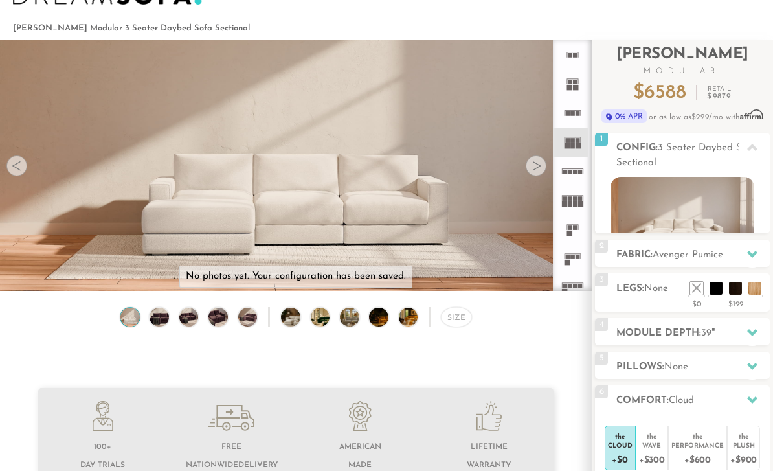
click at [737, 165] on h2 "Config: 3 Seater Daybed Sofa Sectional" at bounding box center [692, 155] width 153 height 30
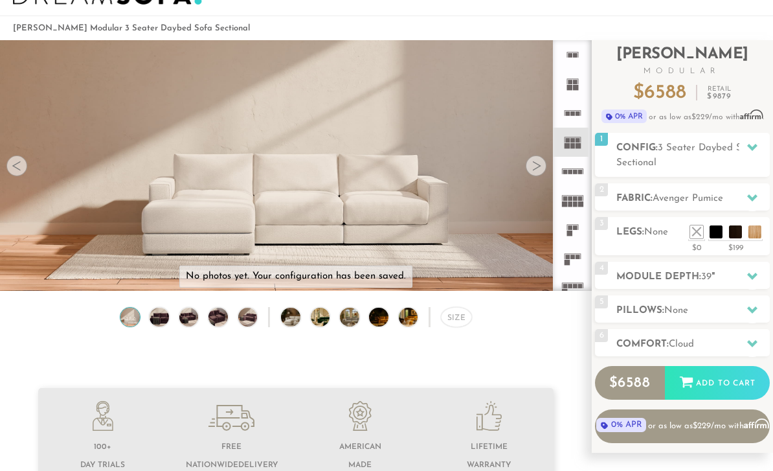
click at [728, 154] on h2 "Config: 3 Seater Daybed Sofa Sectional" at bounding box center [692, 155] width 153 height 30
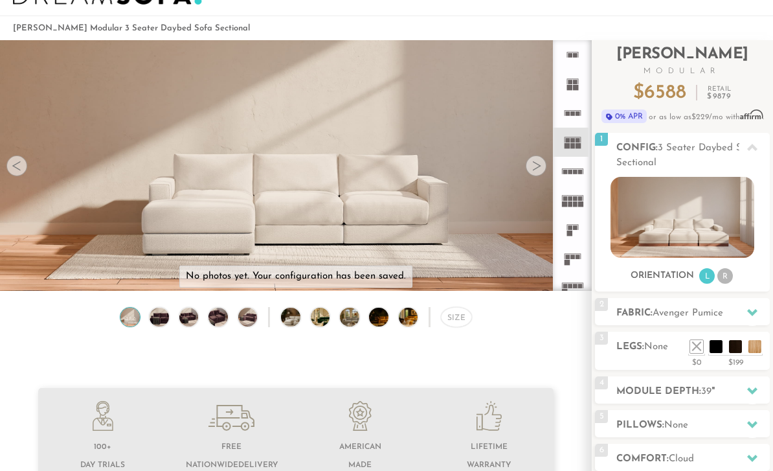
scroll to position [0, 0]
